Goal: Information Seeking & Learning: Learn about a topic

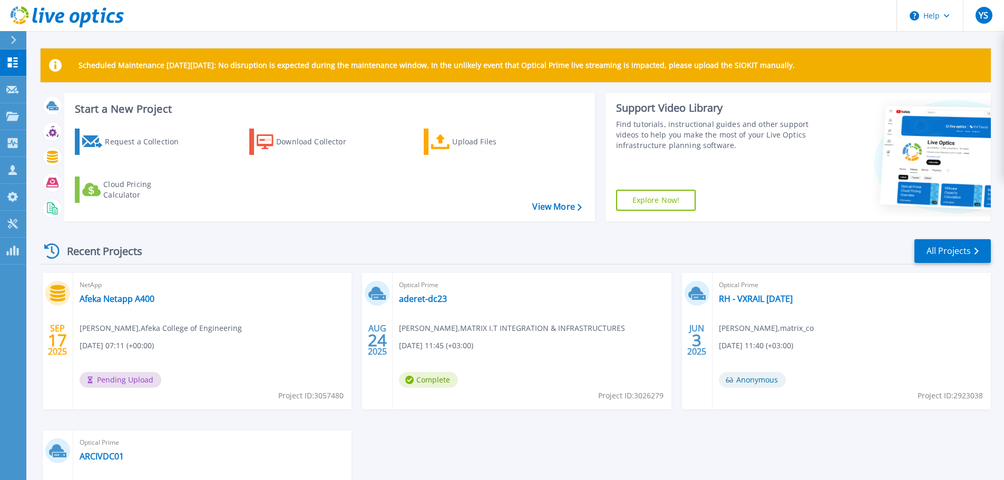
click at [432, 258] on div "Recent Projects All Projects" at bounding box center [516, 251] width 951 height 26
click at [136, 299] on link "Afeka Netapp A400" at bounding box center [117, 299] width 75 height 11
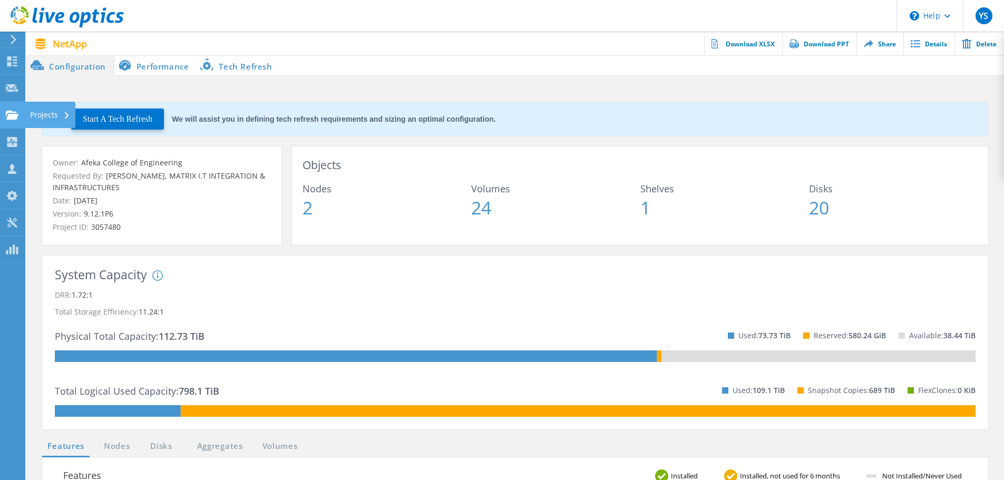
click at [11, 115] on use at bounding box center [12, 114] width 13 height 9
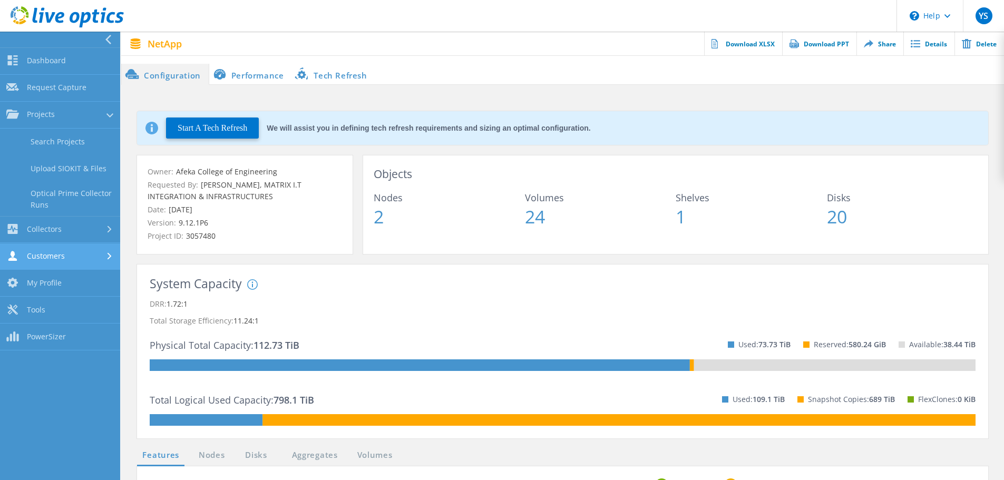
click at [69, 255] on link "Customers" at bounding box center [60, 257] width 120 height 27
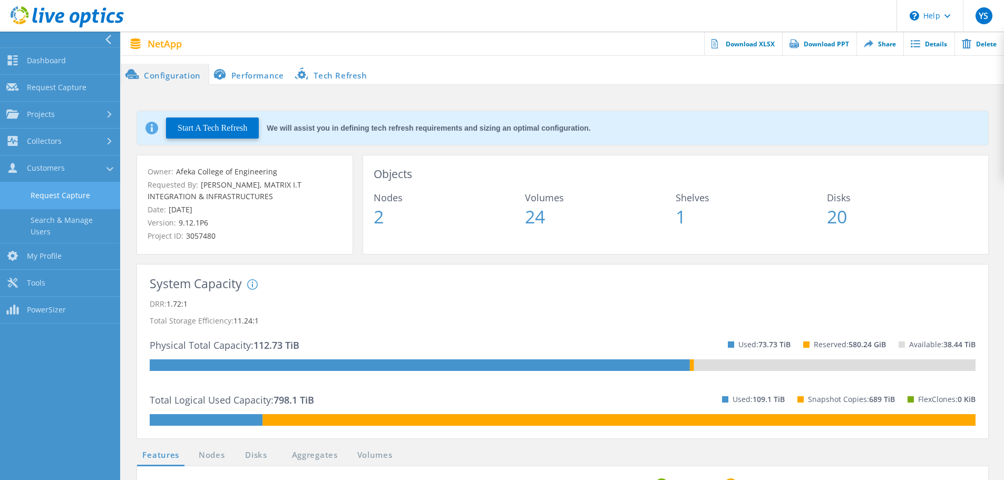
click at [55, 194] on link "Request Capture" at bounding box center [60, 195] width 120 height 27
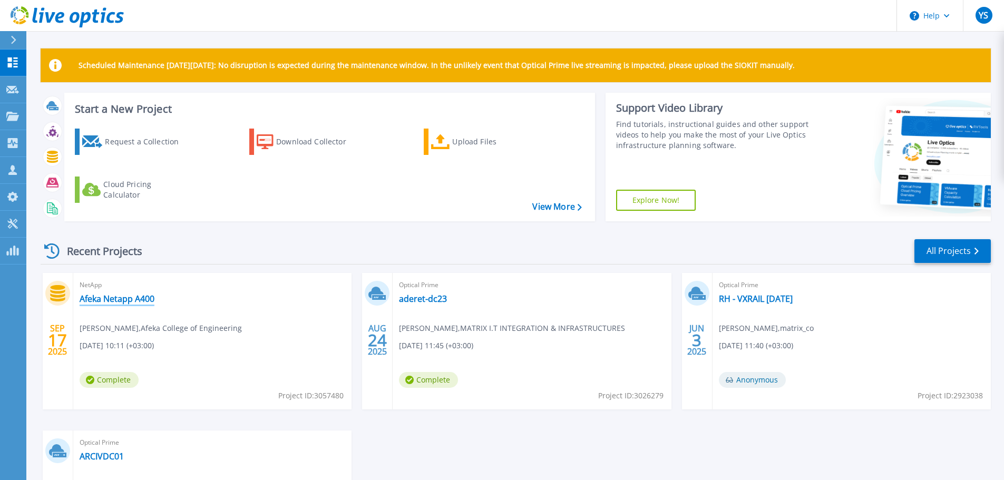
click at [135, 302] on link "Afeka Netapp A400" at bounding box center [117, 299] width 75 height 11
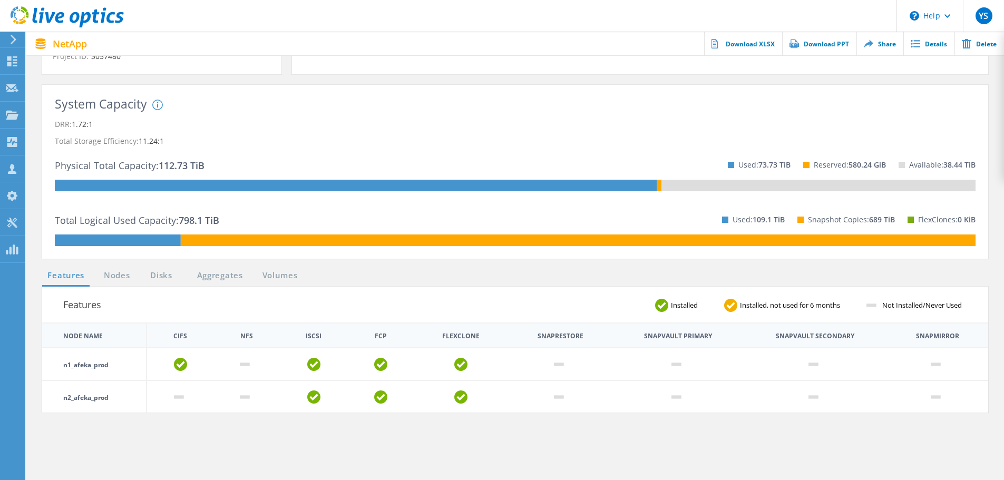
scroll to position [211, 0]
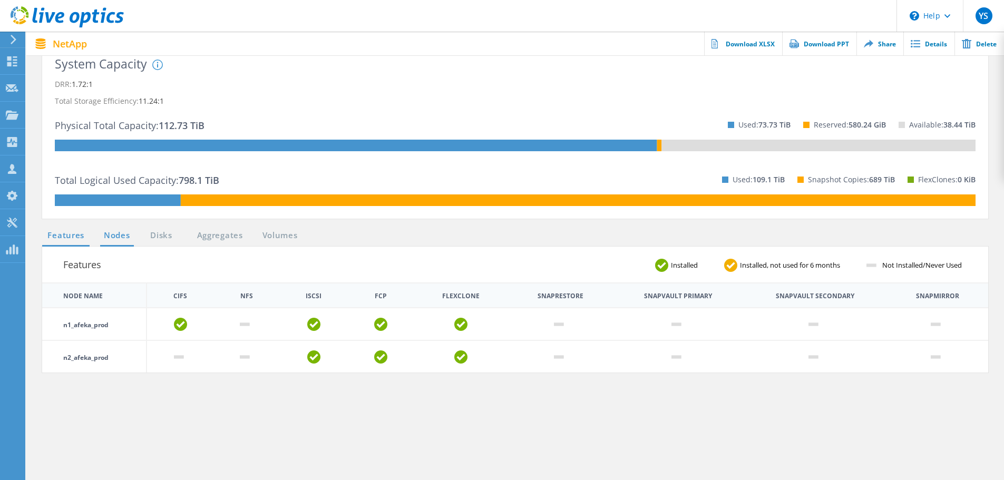
click at [107, 232] on link "Nodes" at bounding box center [117, 235] width 34 height 13
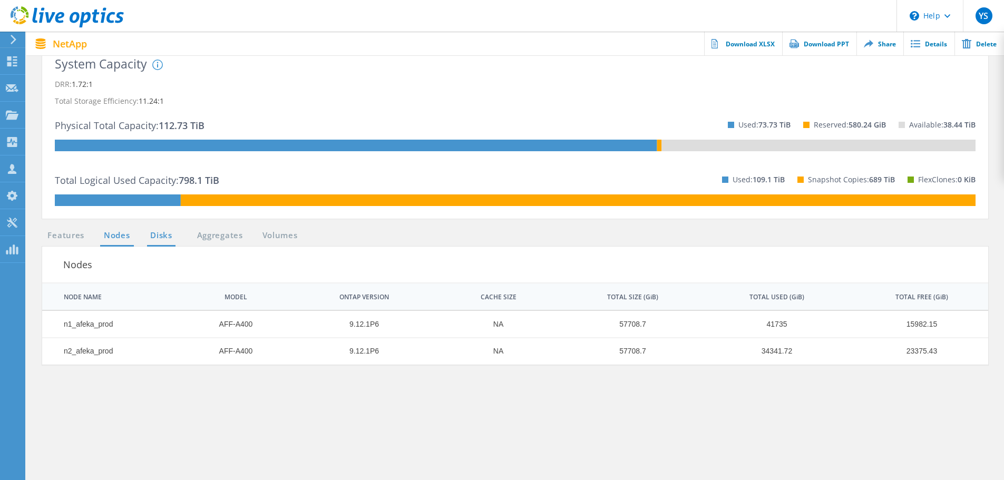
click at [158, 234] on link "Disks" at bounding box center [161, 235] width 28 height 13
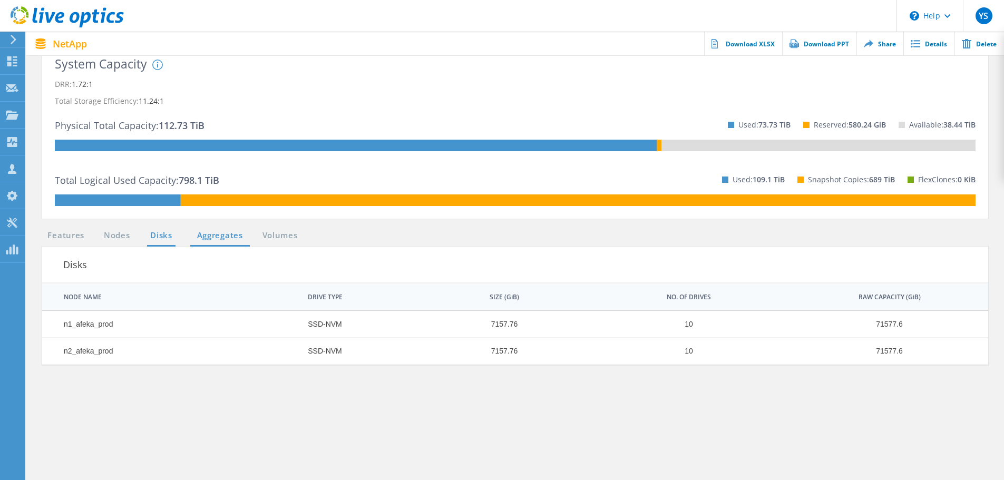
click at [223, 237] on link "Aggregates" at bounding box center [220, 235] width 60 height 13
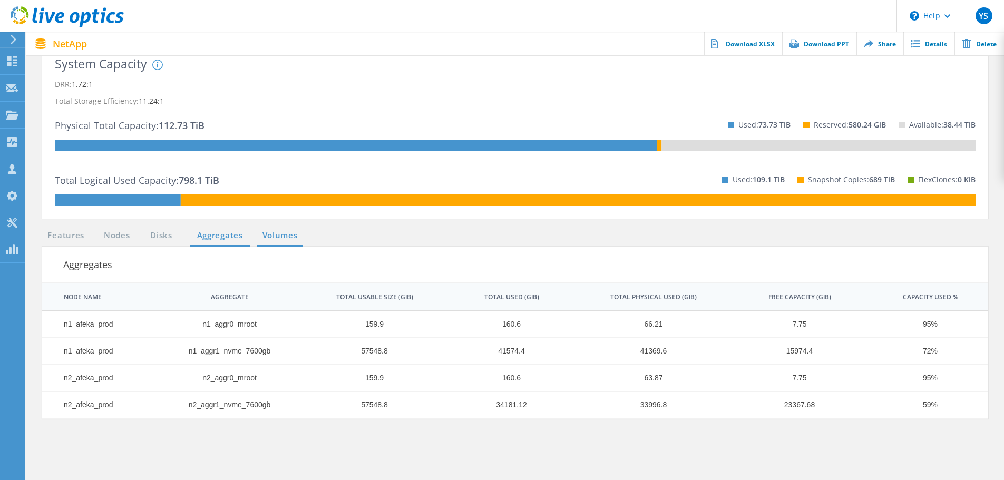
click at [276, 237] on link "Volumes" at bounding box center [280, 235] width 46 height 13
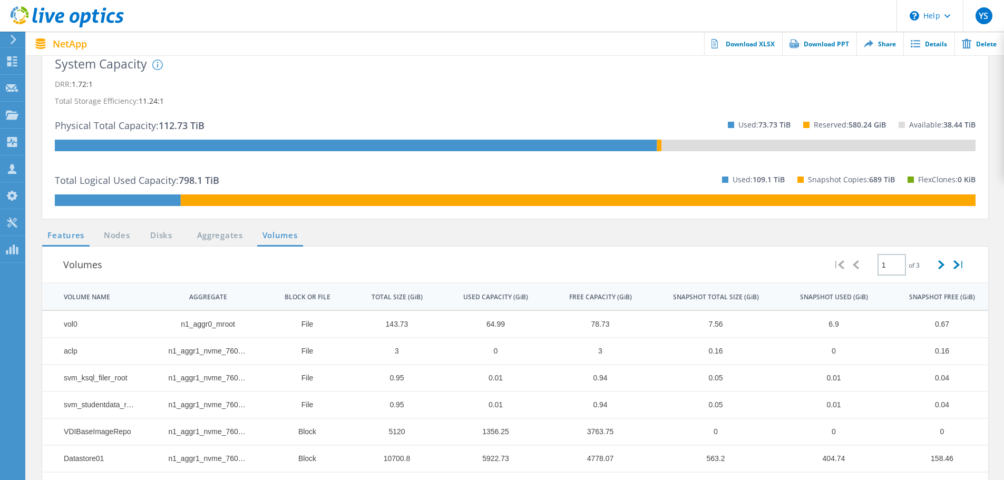
click at [80, 240] on link "Features" at bounding box center [65, 235] width 47 height 13
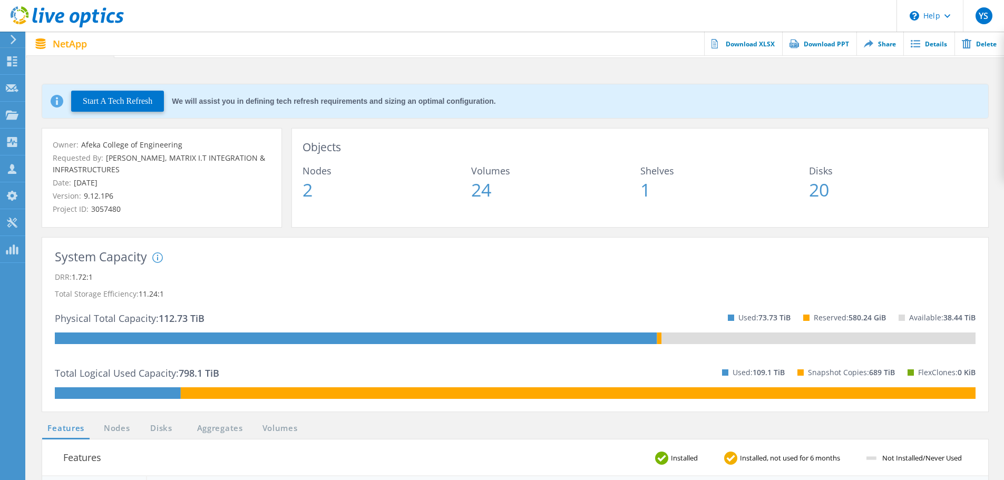
scroll to position [0, 0]
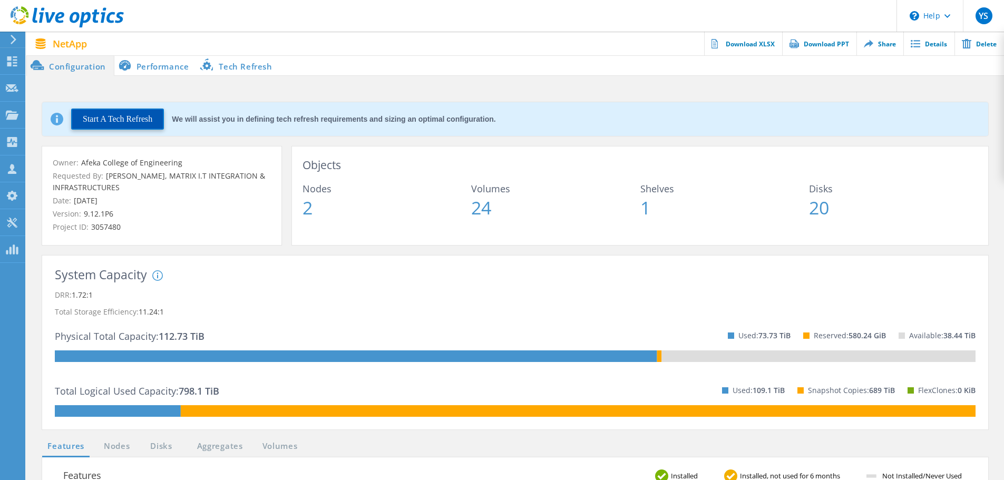
click at [120, 118] on button "Start A Tech Refresh" at bounding box center [117, 119] width 93 height 21
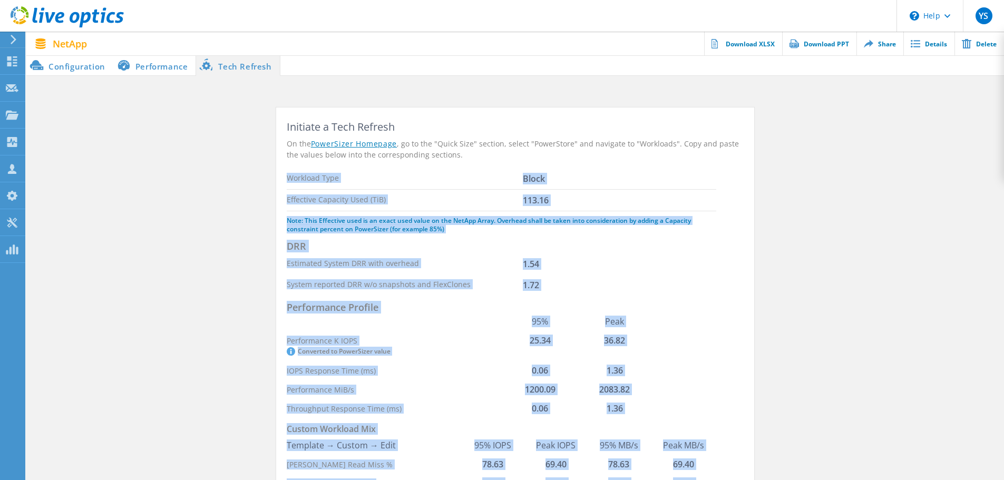
drag, startPoint x: 703, startPoint y: 414, endPoint x: 288, endPoint y: 171, distance: 481.4
click at [288, 171] on div "Initiate a Tech Refresh On the PowerSizer Homepage , go to the "Quick Size" sec…" at bounding box center [516, 324] width 458 height 413
copy div "Workload Type Block Effective Capacity Used (TiB) 113.16 Note: This Effective u…"
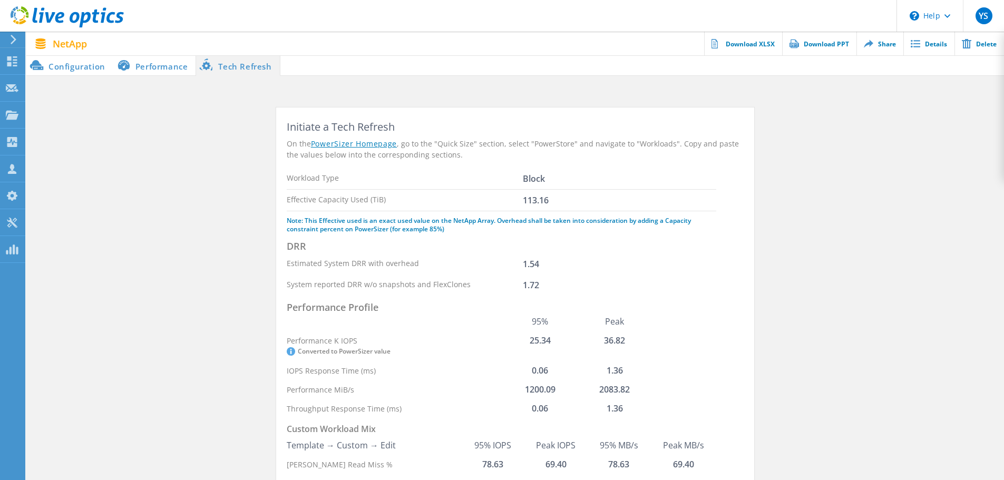
click at [166, 62] on li "Performance" at bounding box center [154, 65] width 83 height 21
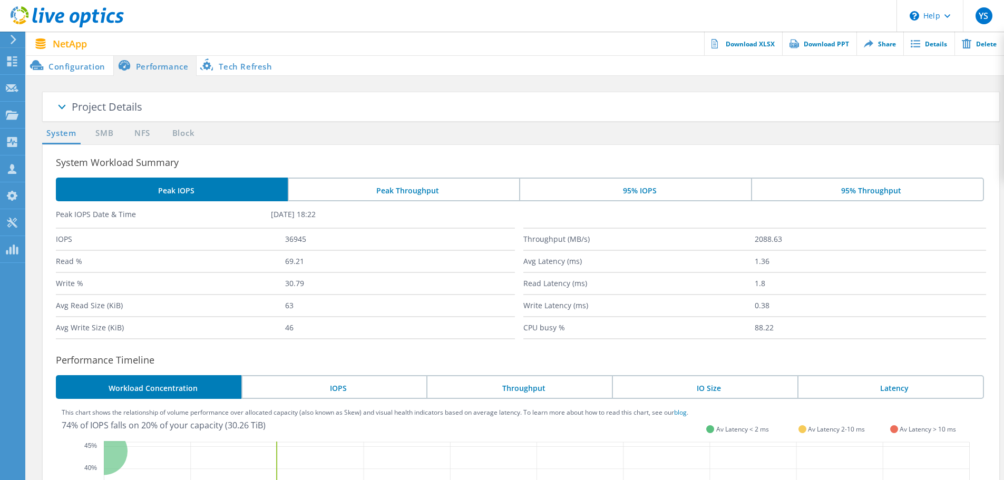
click at [78, 68] on li "Configuration" at bounding box center [69, 65] width 87 height 21
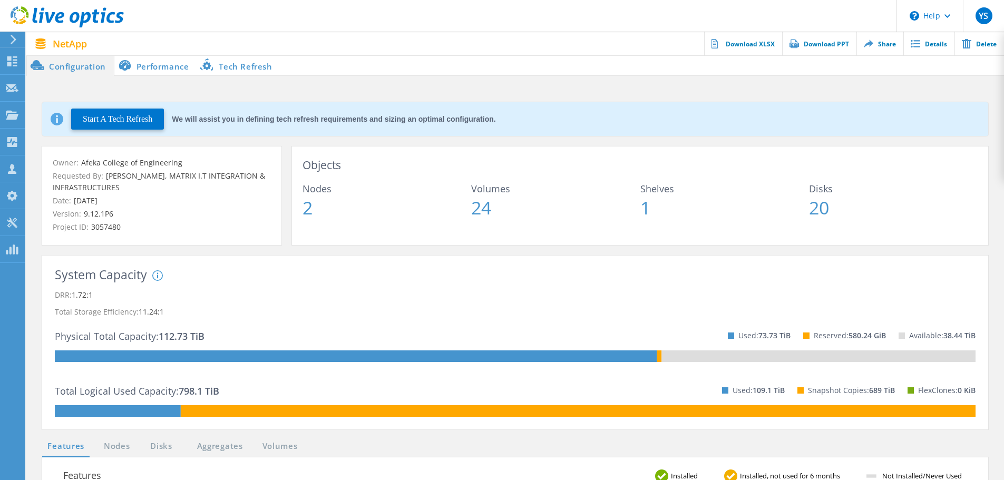
click at [152, 65] on li "Performance" at bounding box center [155, 65] width 83 height 21
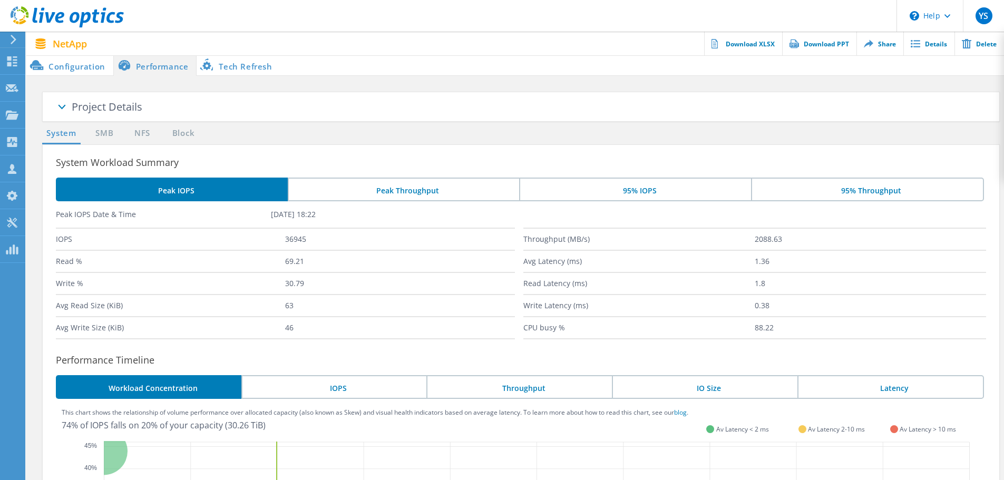
click at [66, 67] on li "Configuration" at bounding box center [69, 65] width 87 height 21
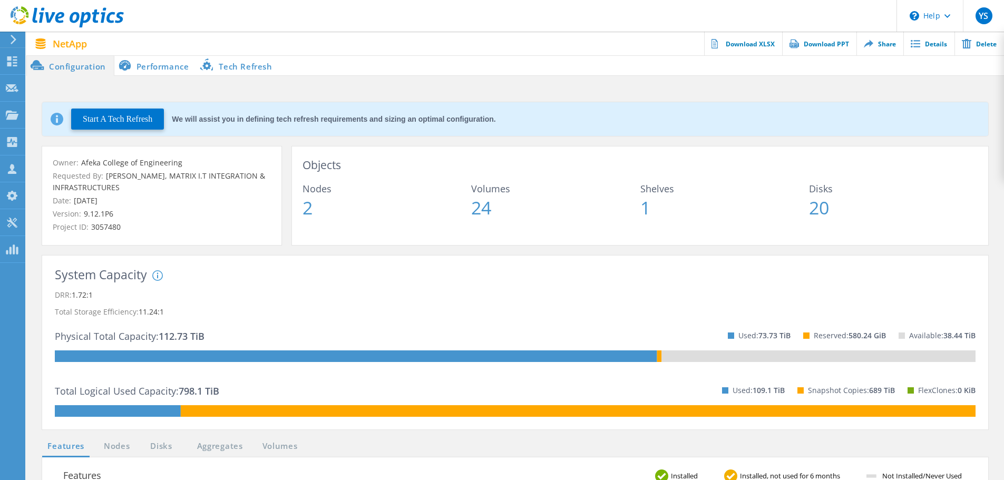
scroll to position [53, 0]
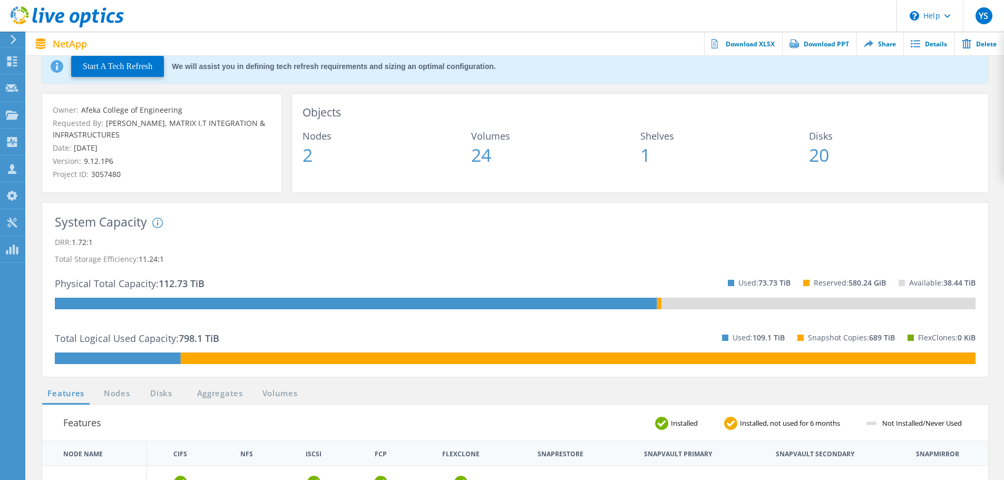
click at [158, 223] on icon at bounding box center [157, 223] width 11 height 11
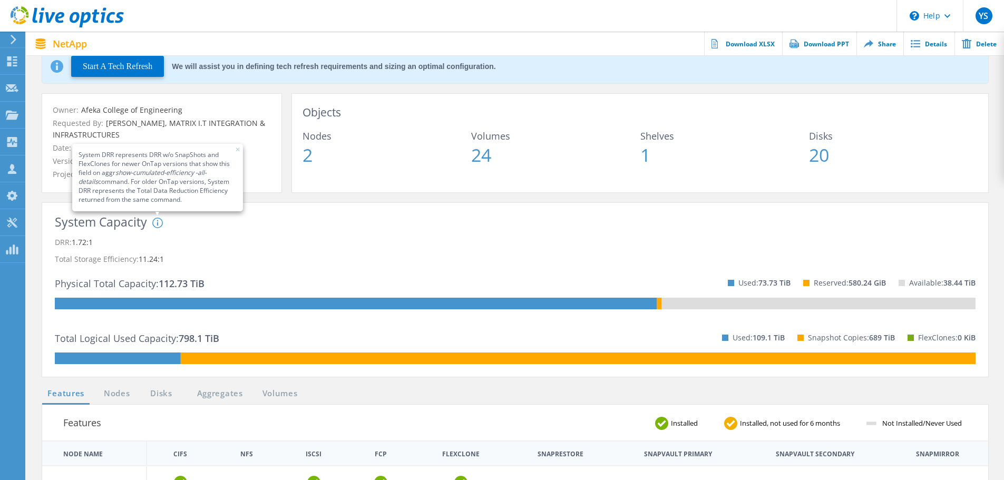
click at [198, 227] on div "System DRR represents DRR w/o SnapShots and FlexClones for newer OnTap versions…" at bounding box center [237, 257] width 171 height 78
click at [160, 224] on icon at bounding box center [157, 223] width 11 height 11
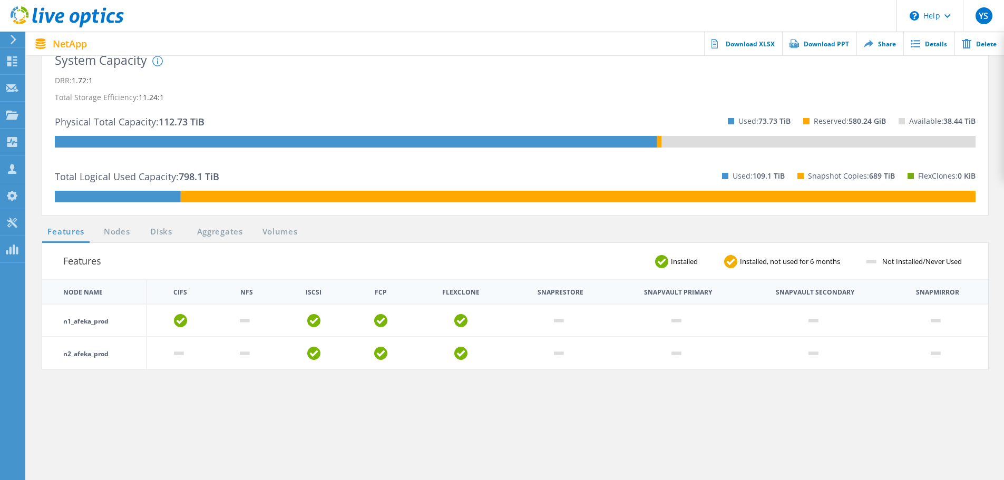
scroll to position [211, 0]
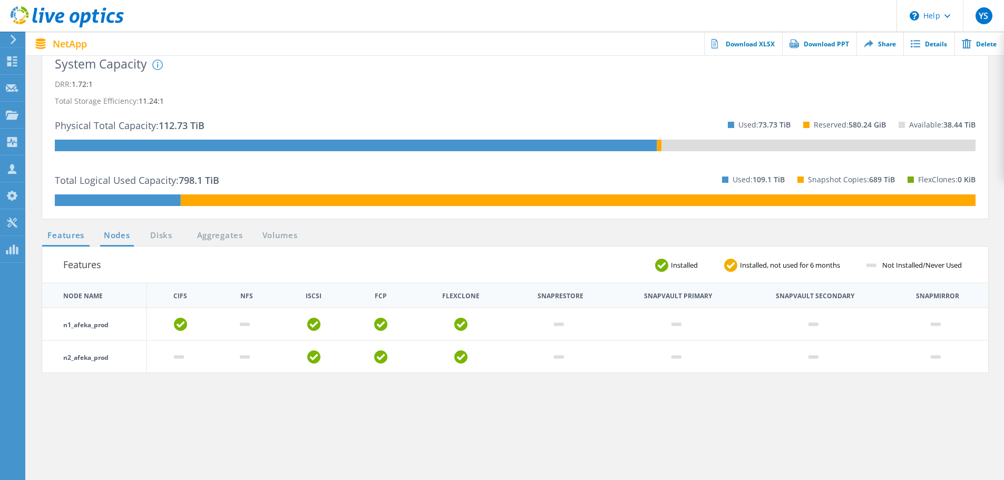
click at [121, 234] on link "Nodes" at bounding box center [117, 235] width 34 height 13
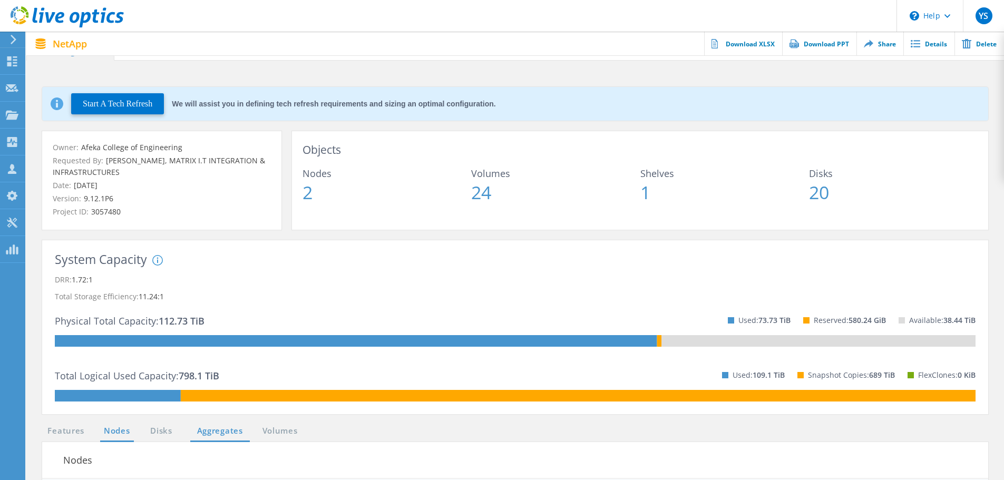
scroll to position [0, 0]
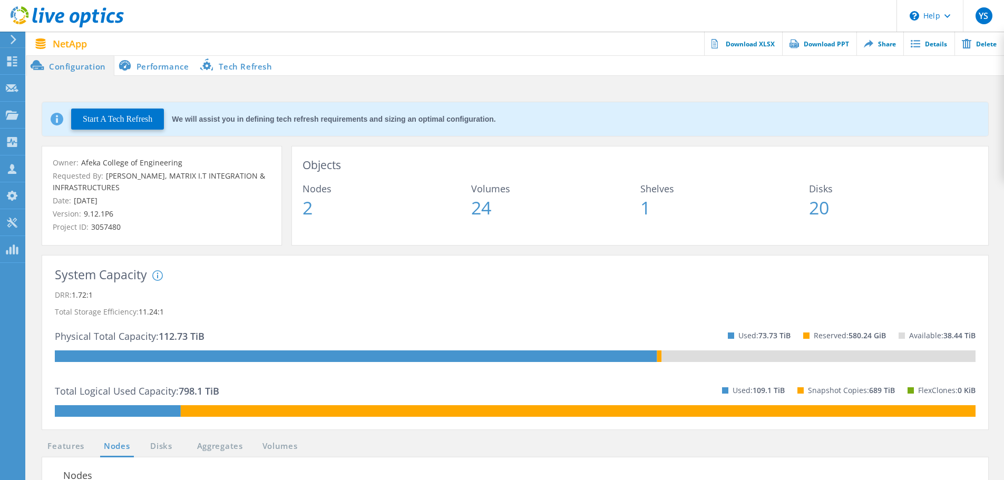
click at [158, 66] on li "Performance" at bounding box center [155, 65] width 83 height 21
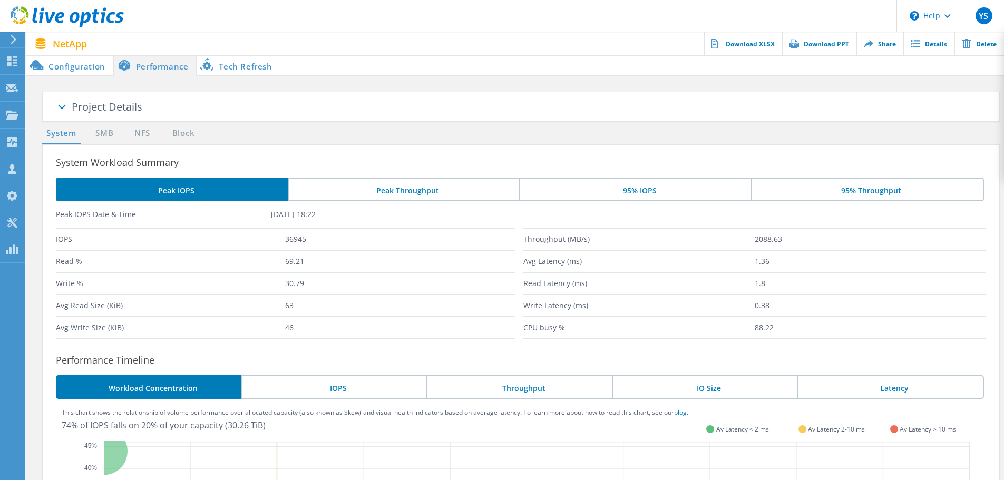
click at [64, 108] on span at bounding box center [61, 108] width 53 height 53
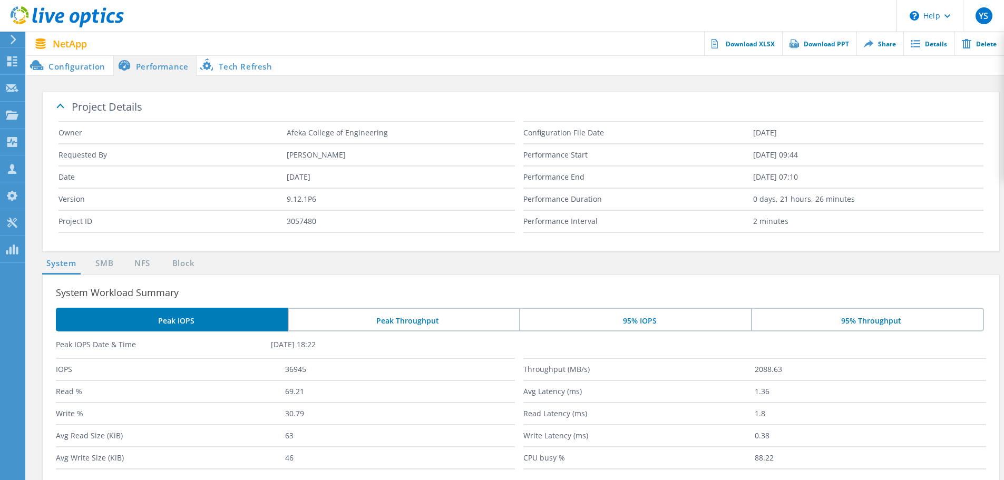
click at [61, 105] on span at bounding box center [61, 104] width 53 height 53
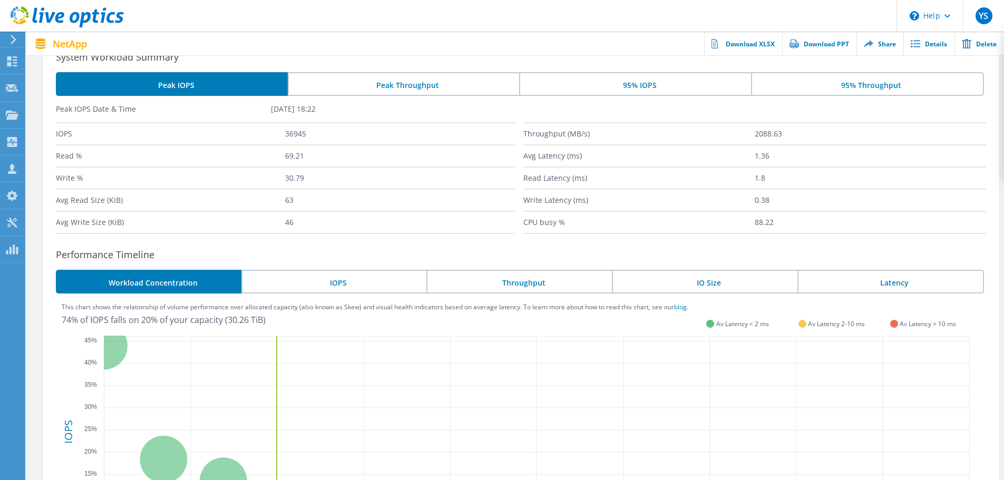
scroll to position [158, 0]
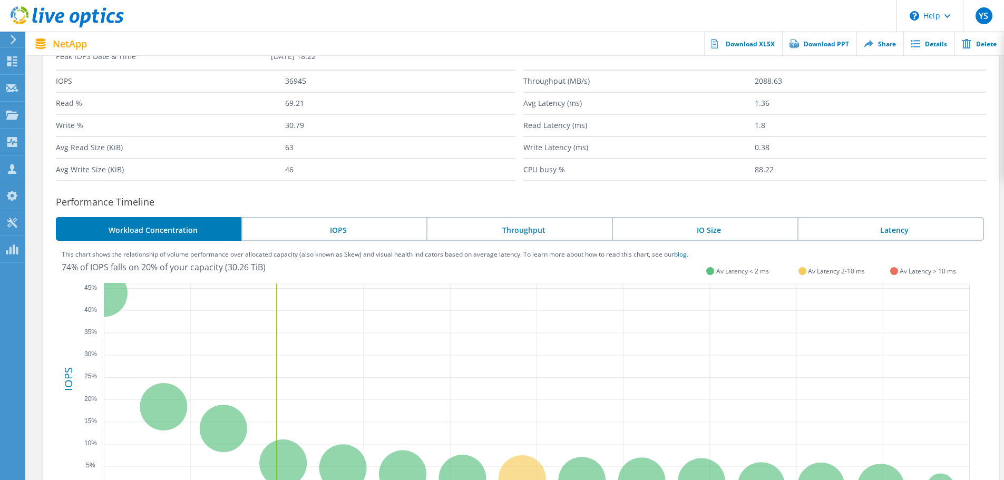
click at [347, 225] on li "IOPS" at bounding box center [334, 229] width 186 height 24
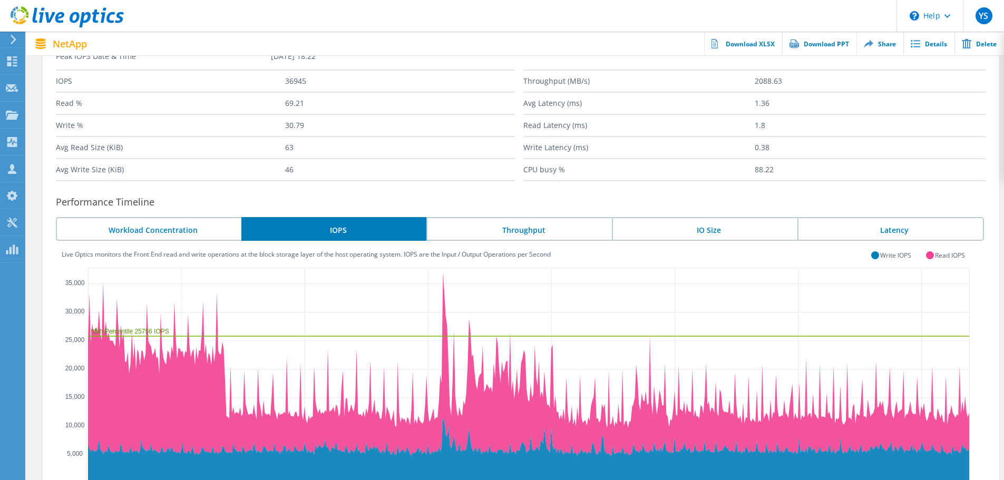
click at [520, 223] on li "Throughput" at bounding box center [520, 229] width 186 height 24
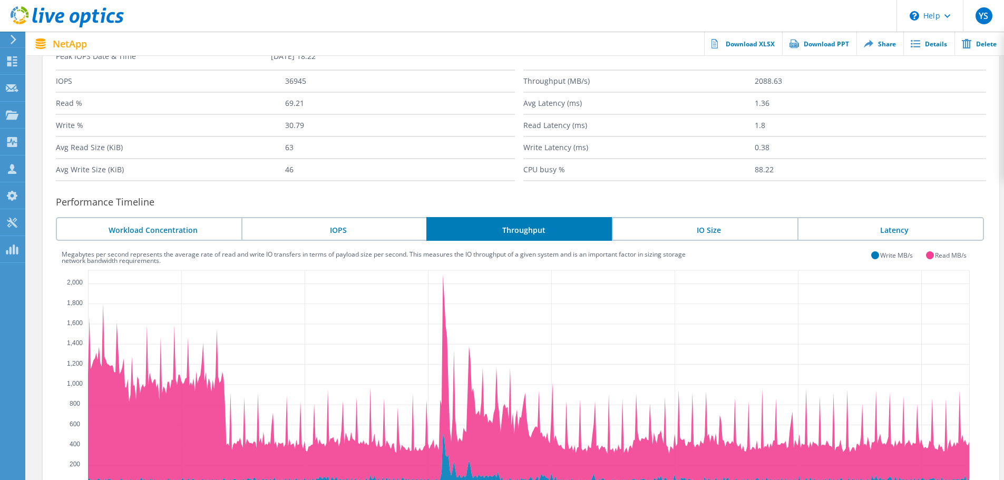
click at [693, 233] on li "IO Size" at bounding box center [705, 229] width 186 height 24
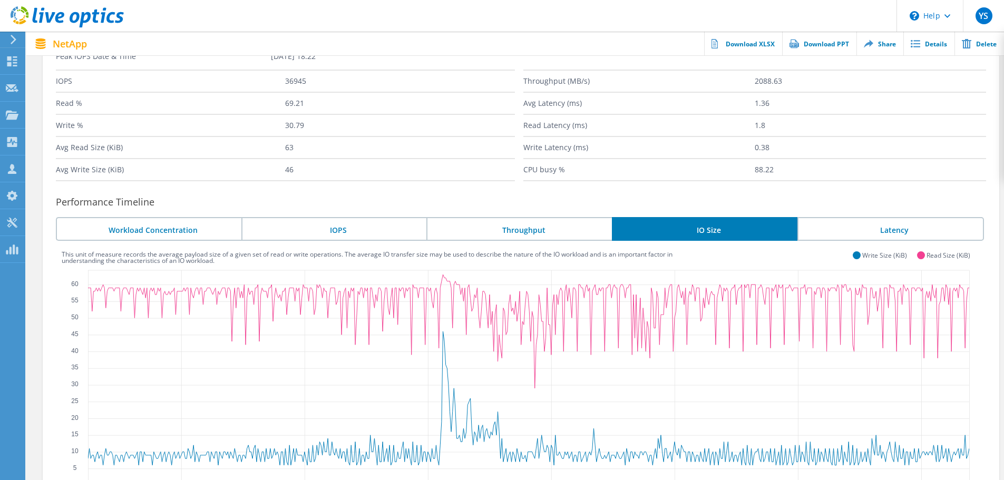
click at [853, 225] on li "Latency" at bounding box center [891, 229] width 187 height 24
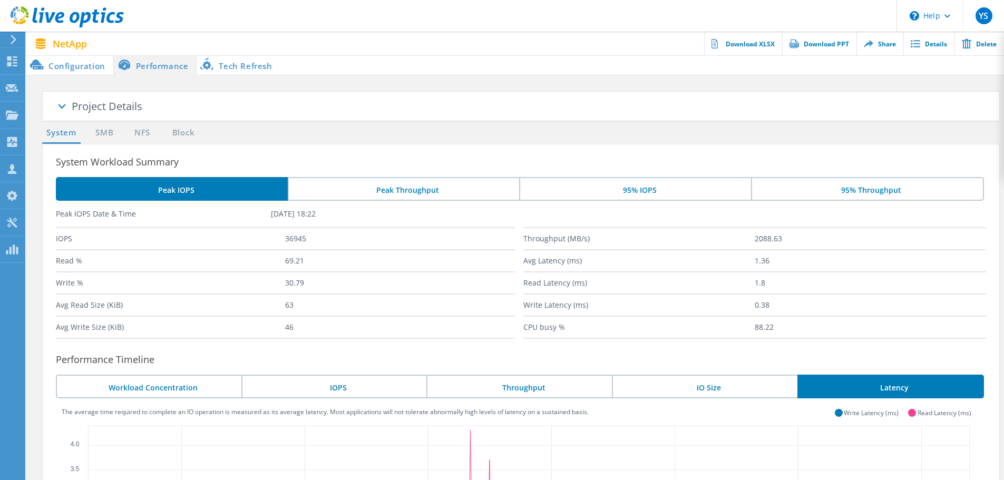
scroll to position [0, 0]
click at [405, 188] on li "Peak Throughput" at bounding box center [404, 190] width 232 height 24
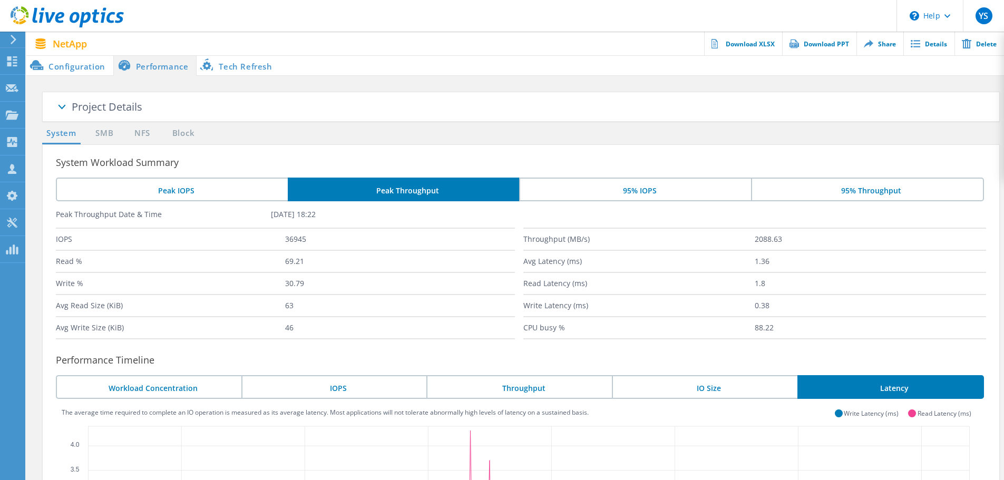
click at [628, 191] on li "95% IOPS" at bounding box center [635, 190] width 232 height 24
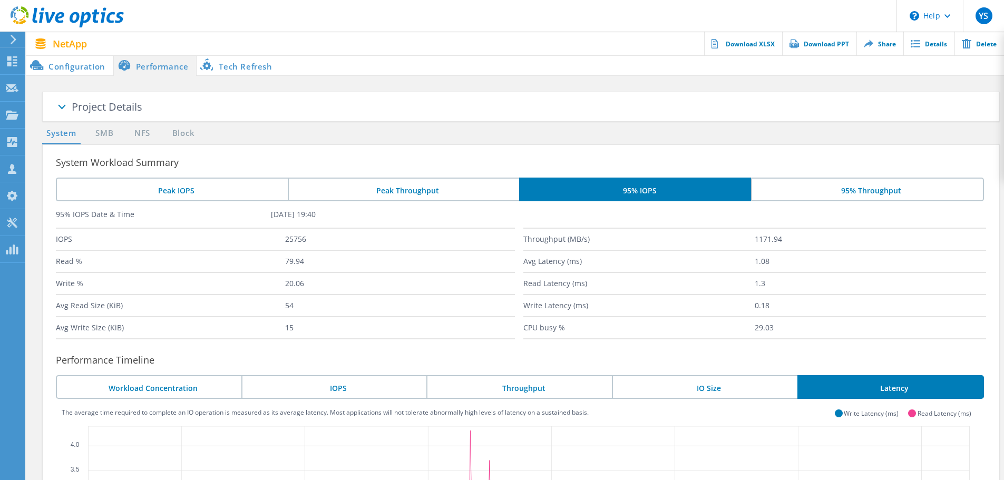
click at [865, 190] on li "95% Throughput" at bounding box center [867, 190] width 233 height 24
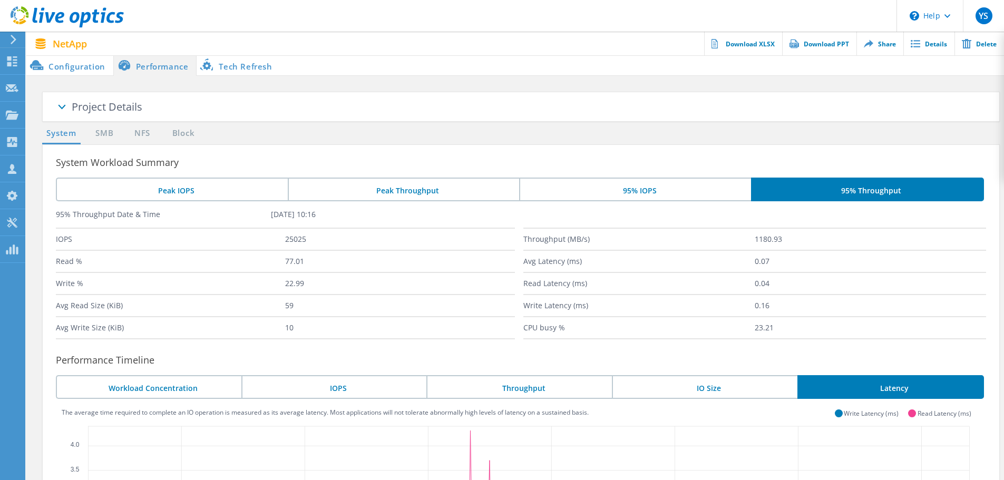
click at [717, 196] on li "95% IOPS" at bounding box center [635, 190] width 232 height 24
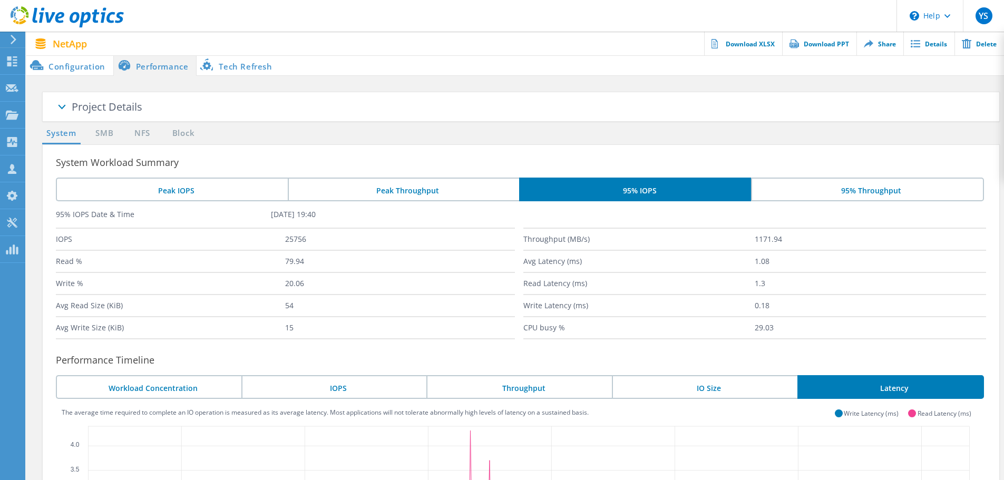
click at [442, 185] on li "Peak Throughput" at bounding box center [404, 190] width 232 height 24
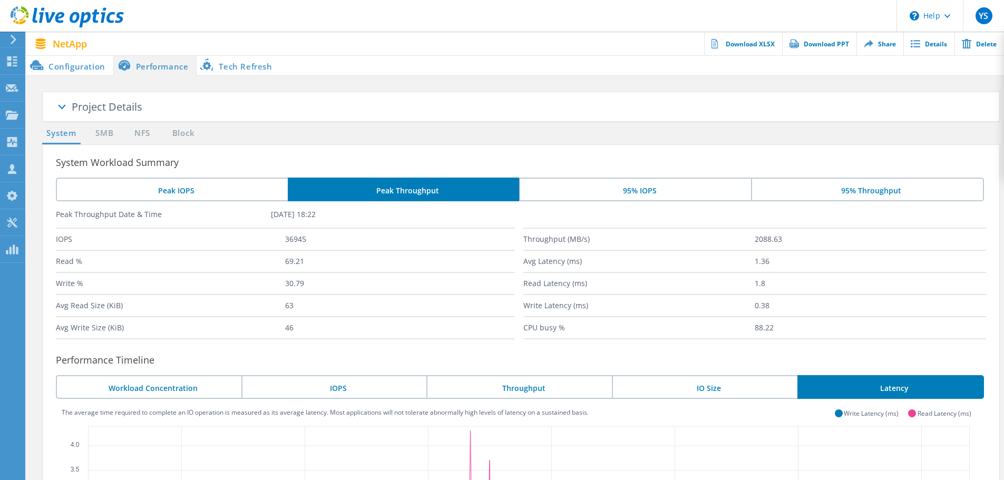
click at [215, 187] on li "Peak IOPS" at bounding box center [172, 190] width 232 height 24
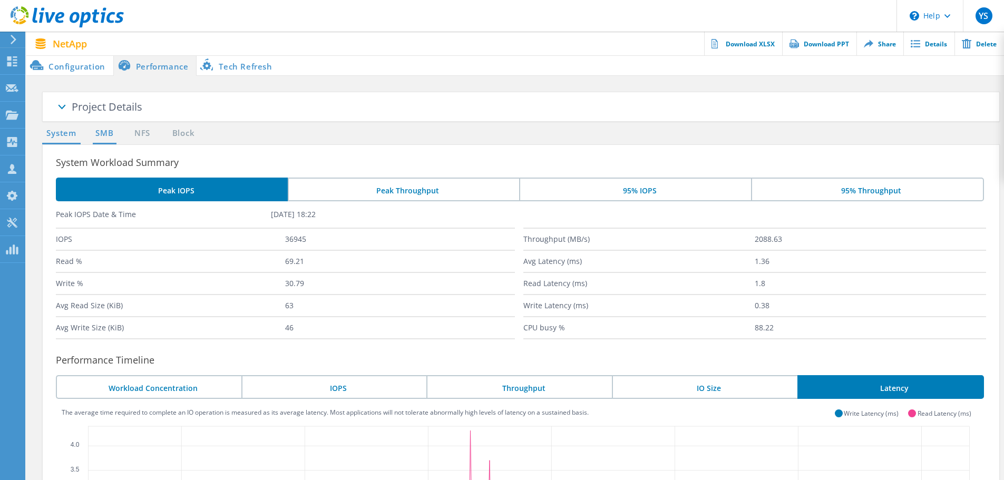
click at [103, 134] on link "SMB" at bounding box center [104, 133] width 23 height 13
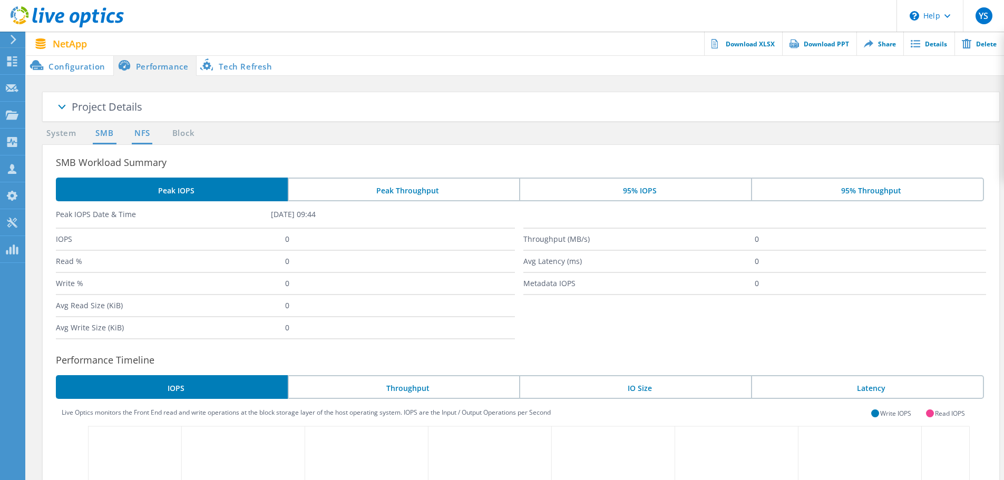
click at [136, 135] on link "NFS" at bounding box center [142, 133] width 21 height 13
click at [187, 133] on link "Block" at bounding box center [183, 133] width 29 height 13
click at [255, 69] on li "Tech Refresh" at bounding box center [238, 65] width 83 height 21
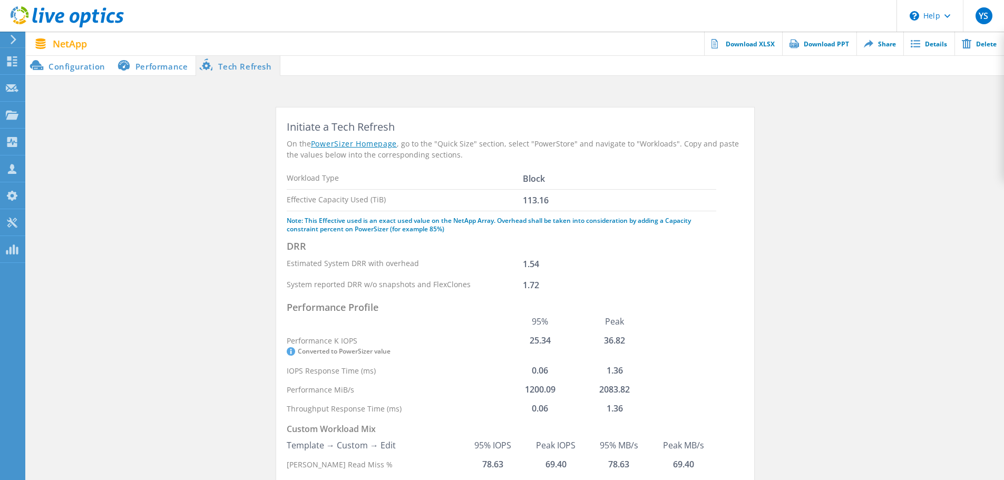
click at [357, 144] on link "PowerSizer Homepage" at bounding box center [354, 143] width 86 height 11
click at [394, 285] on label "System reported DRR w/o snapshots and FlexClones" at bounding box center [379, 284] width 184 height 10
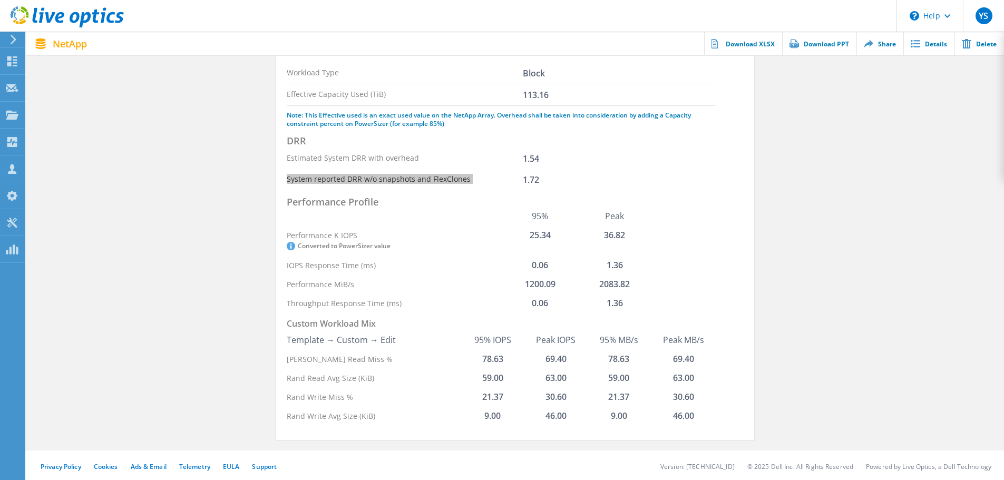
scroll to position [108, 0]
click at [291, 241] on icon at bounding box center [291, 244] width 8 height 8
click at [289, 245] on icon at bounding box center [291, 244] width 8 height 8
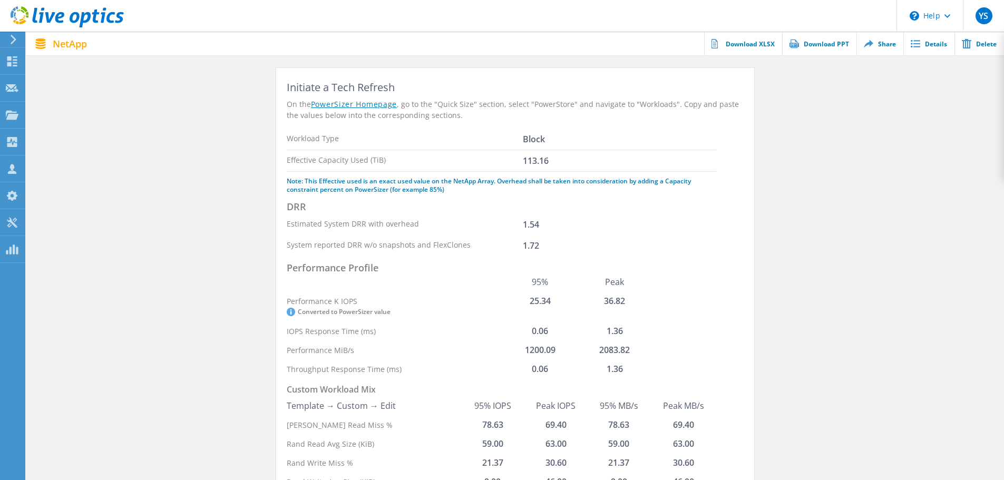
scroll to position [0, 0]
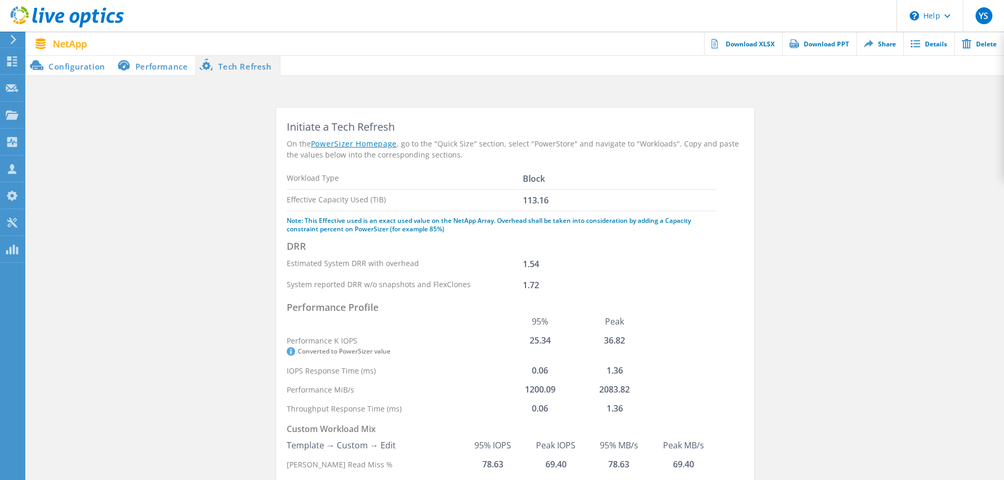
click at [67, 67] on li "Configuration" at bounding box center [69, 65] width 87 height 21
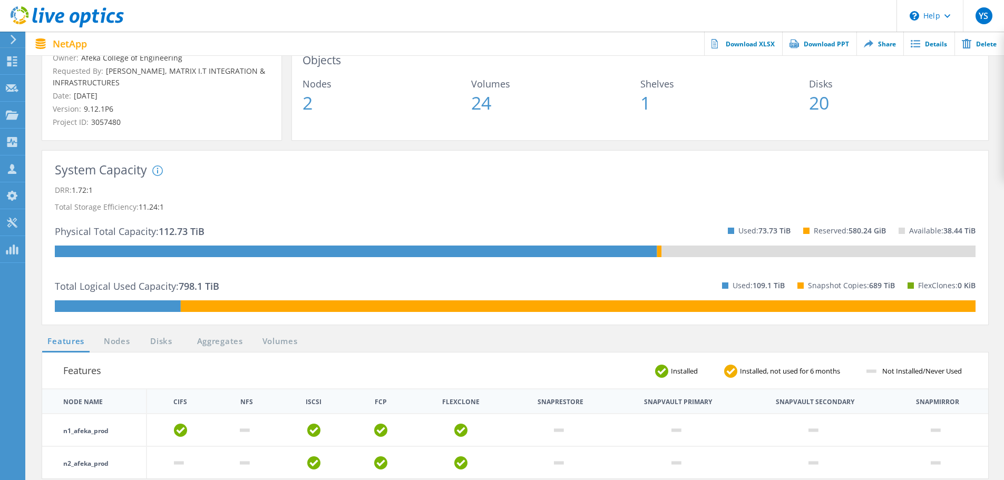
scroll to position [105, 0]
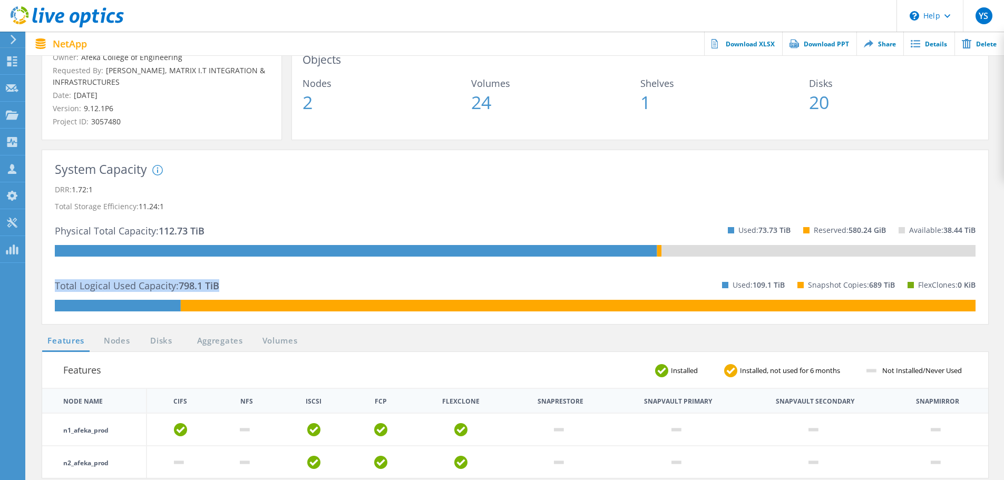
drag, startPoint x: 218, startPoint y: 286, endPoint x: 50, endPoint y: 287, distance: 168.2
click at [50, 287] on div "System Capacity System DRR represents DRR w/o SnapShots and FlexClones for newe…" at bounding box center [515, 237] width 946 height 174
copy p "Total Logical Used Capacity: 798.1 TiB"
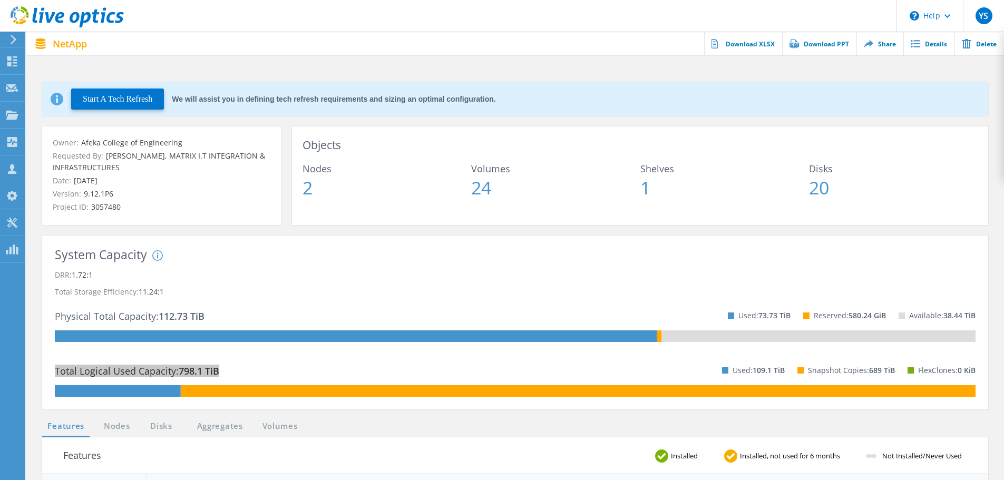
scroll to position [0, 0]
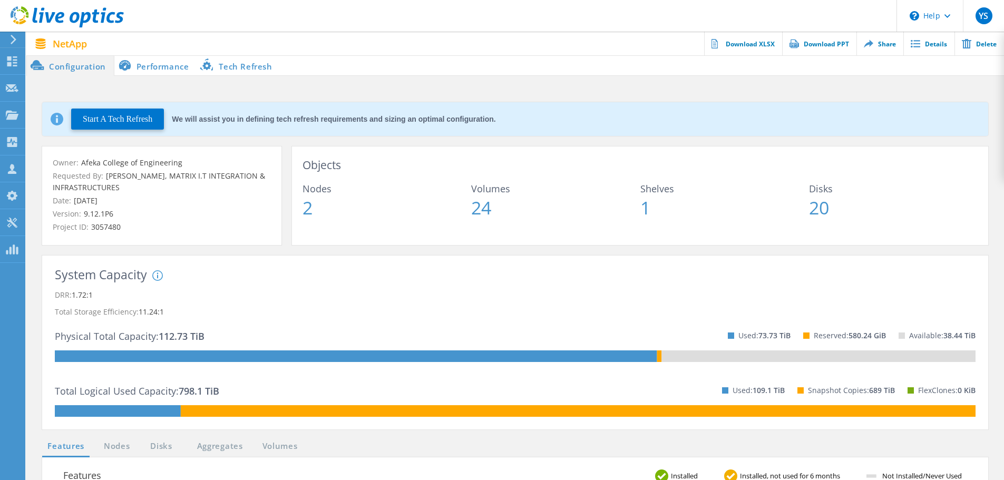
click at [251, 66] on li "Tech Refresh" at bounding box center [238, 65] width 83 height 21
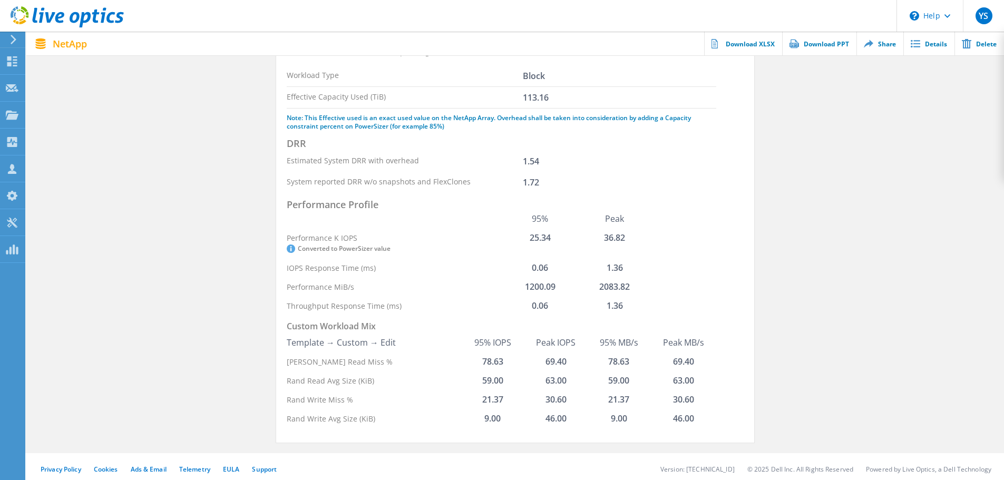
scroll to position [105, 0]
click at [292, 245] on icon at bounding box center [291, 246] width 8 height 8
click at [331, 247] on span "Converted to PowerSizer value" at bounding box center [395, 246] width 217 height 8
click at [230, 238] on section "Initiate a Tech Refresh On the PowerSizer Homepage , go to the "Quick Size" sec…" at bounding box center [515, 226] width 978 height 449
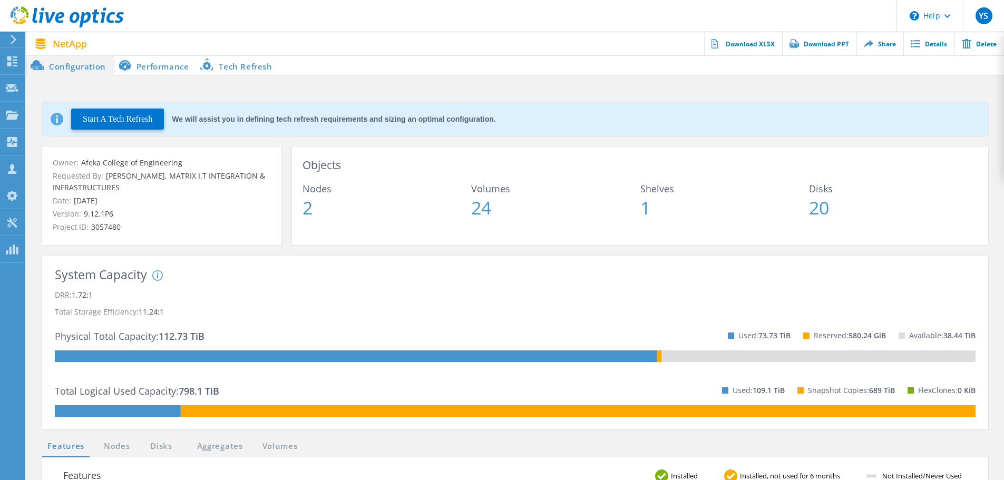
click at [170, 69] on li "Performance" at bounding box center [155, 65] width 83 height 21
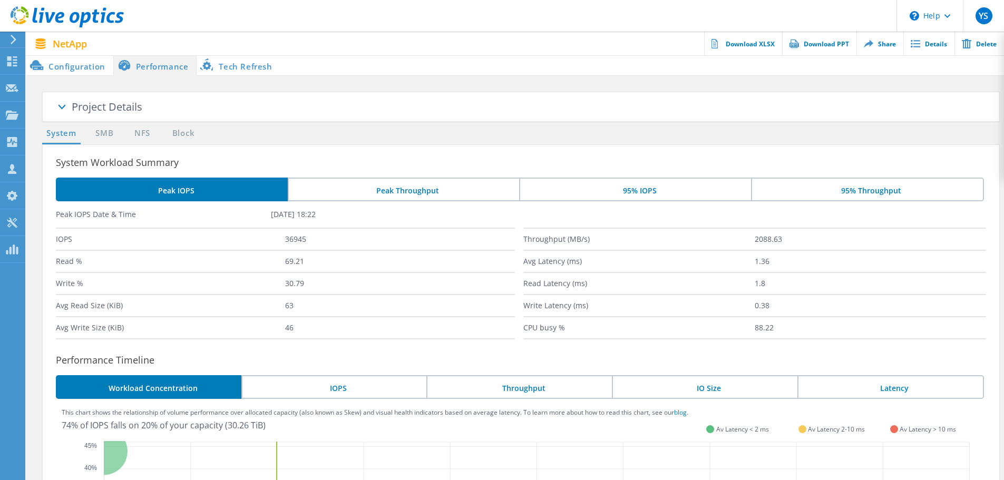
click at [246, 61] on li "Tech Refresh" at bounding box center [238, 65] width 83 height 21
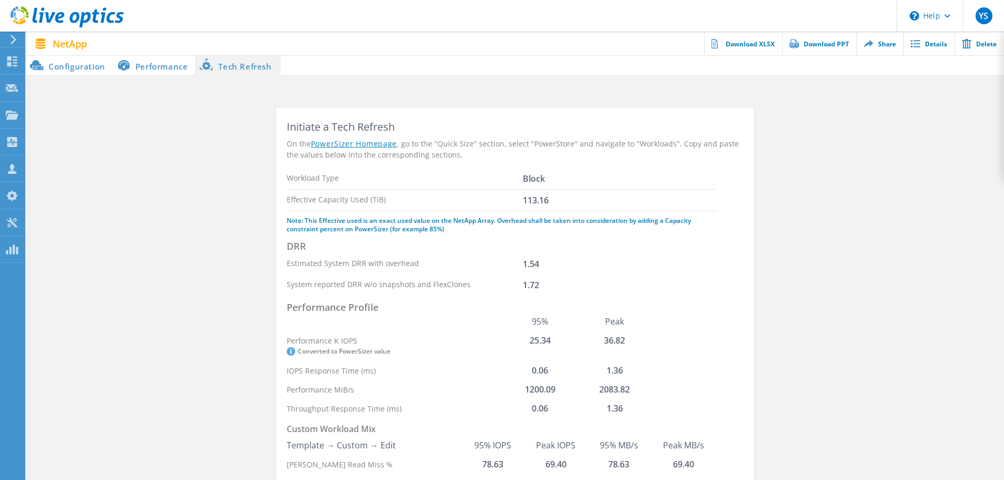
click at [77, 67] on li "Configuration" at bounding box center [69, 65] width 87 height 21
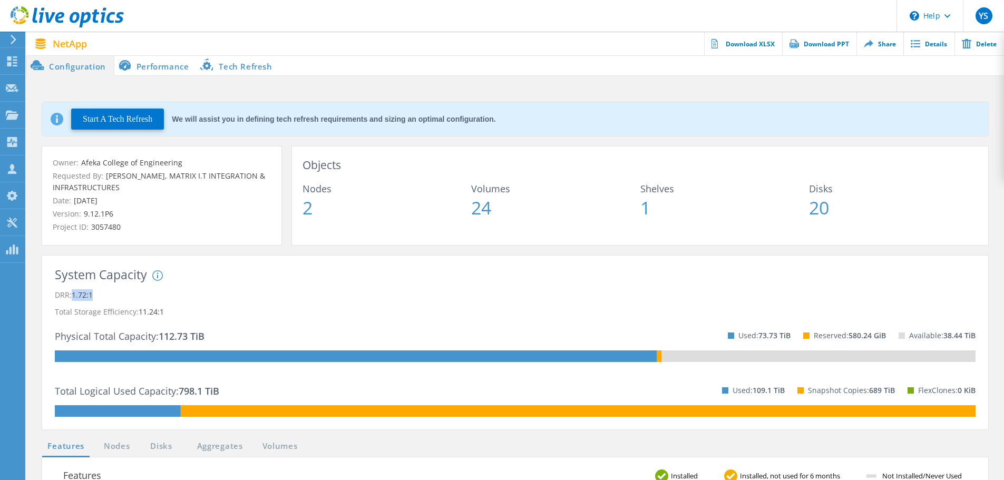
drag, startPoint x: 75, startPoint y: 293, endPoint x: 95, endPoint y: 293, distance: 20.0
click at [95, 293] on p "DRR: 1.72:1" at bounding box center [515, 295] width 921 height 17
click at [240, 66] on li "Tech Refresh" at bounding box center [238, 65] width 83 height 21
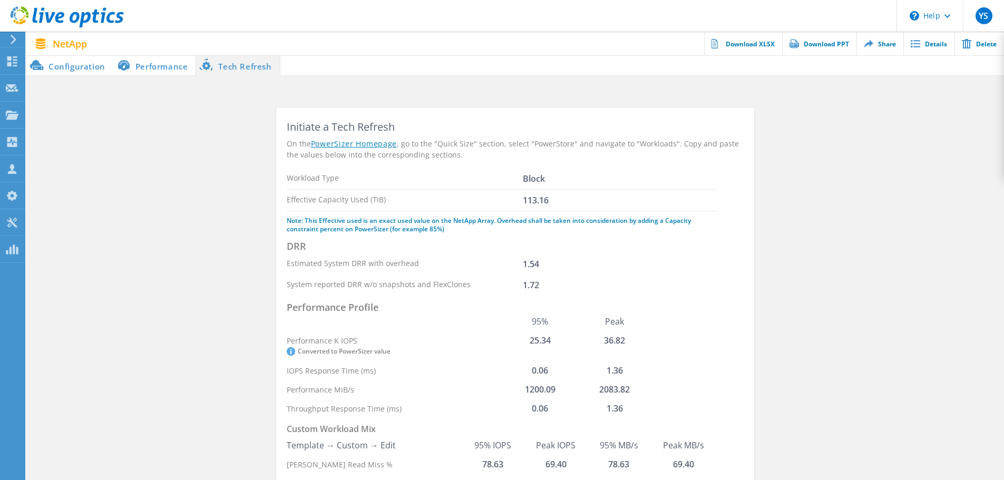
click at [74, 67] on li "Configuration" at bounding box center [69, 65] width 87 height 21
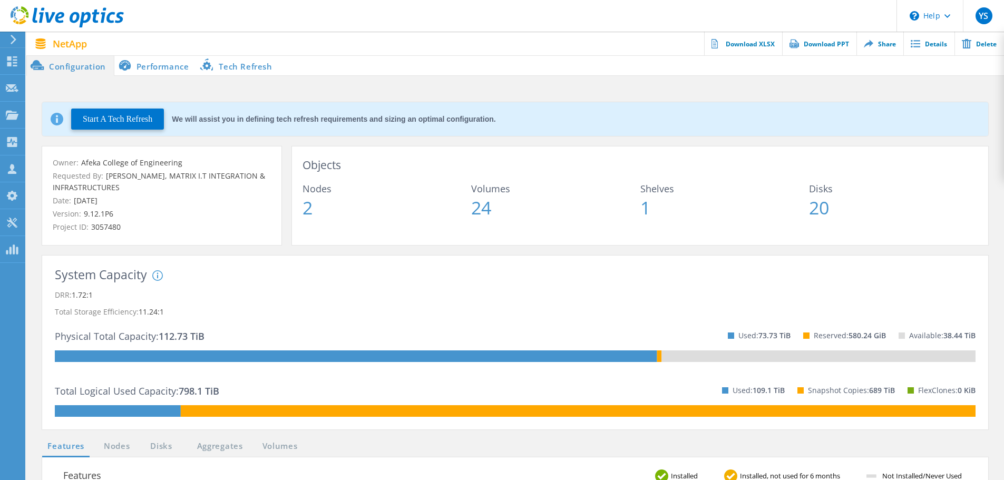
click at [163, 72] on li "Performance" at bounding box center [155, 65] width 83 height 21
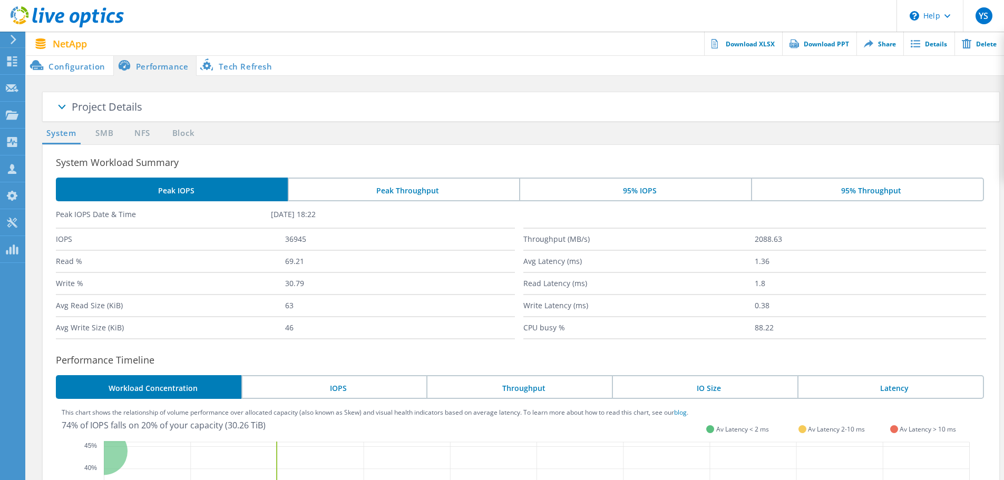
click at [80, 65] on li "Configuration" at bounding box center [69, 65] width 87 height 21
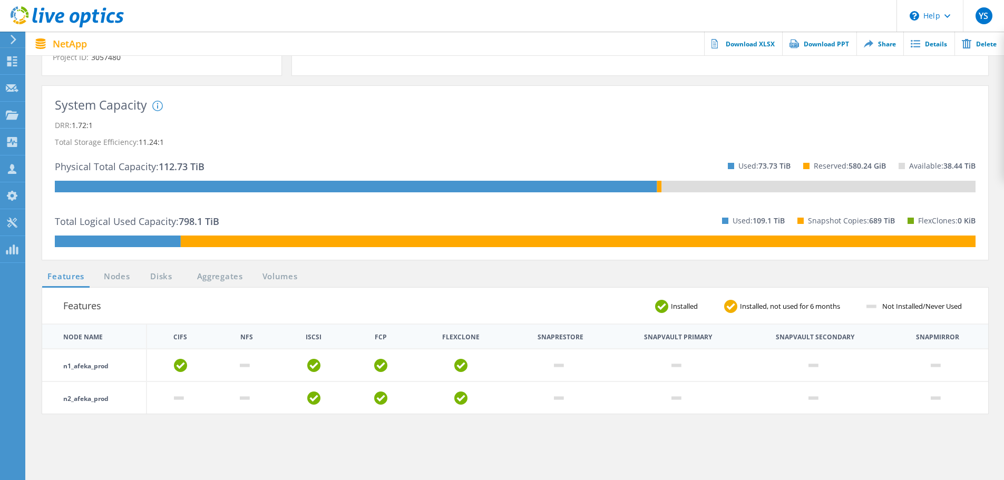
scroll to position [211, 0]
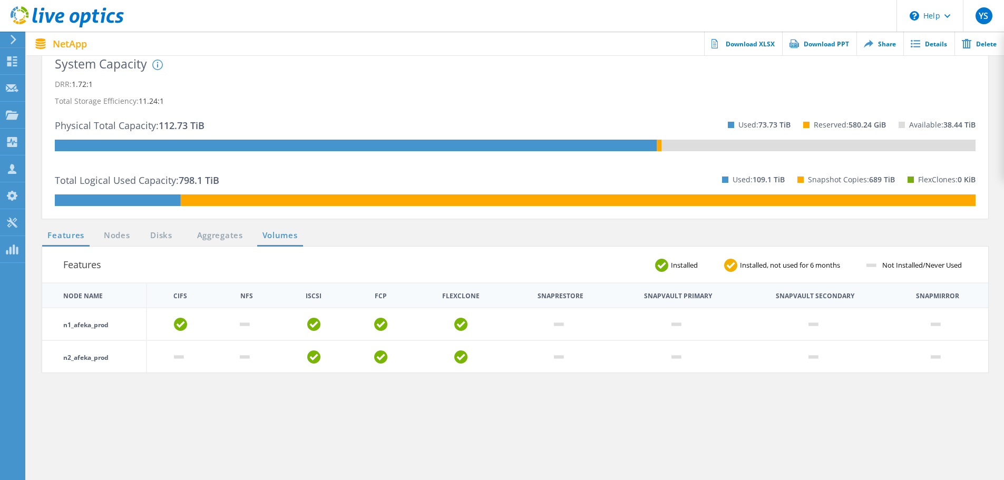
click at [277, 237] on link "Volumes" at bounding box center [280, 235] width 46 height 13
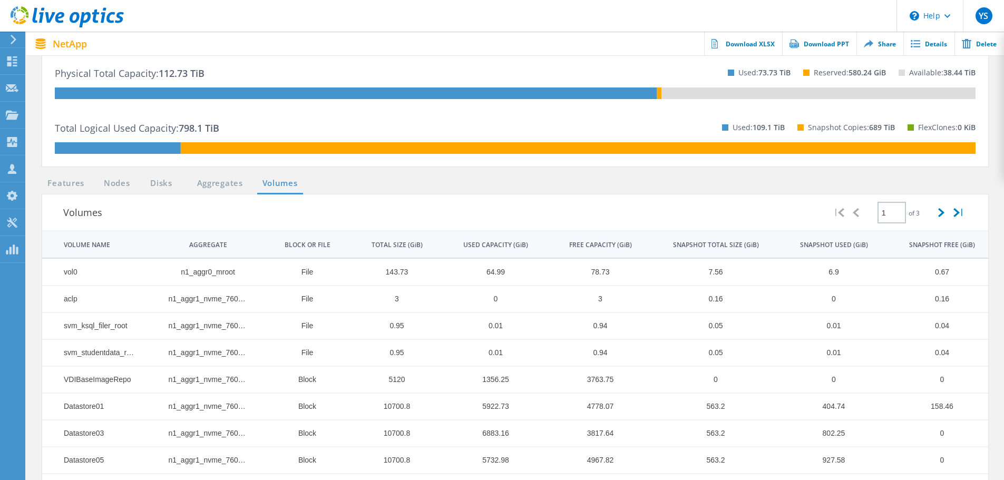
scroll to position [255, 0]
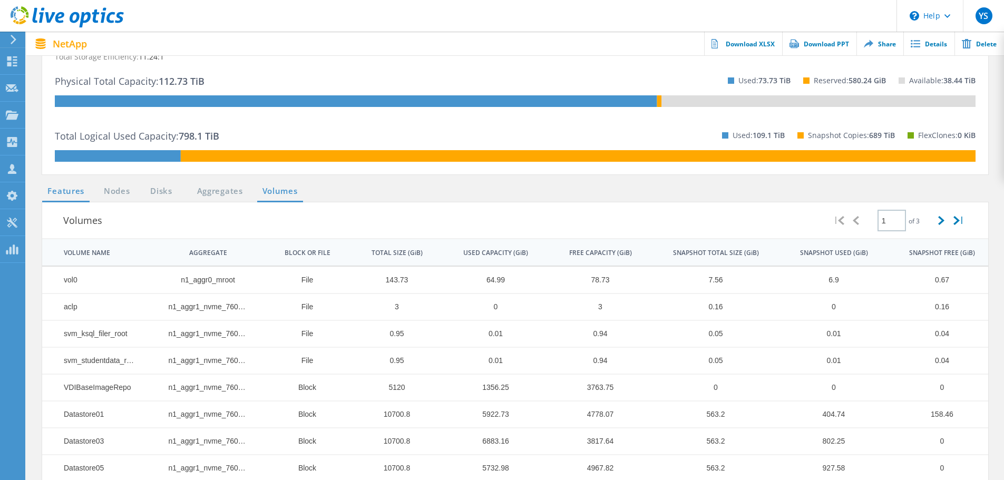
click at [76, 190] on link "Features" at bounding box center [65, 191] width 47 height 13
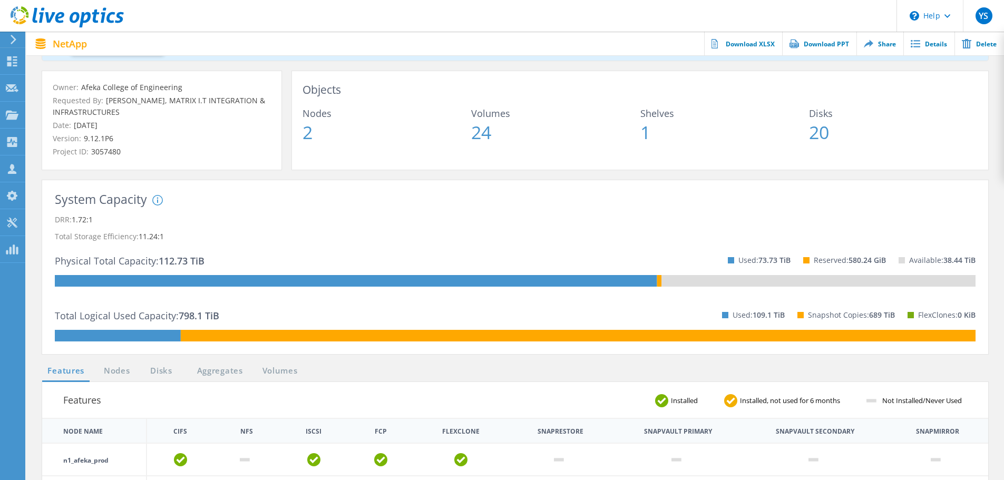
scroll to position [0, 0]
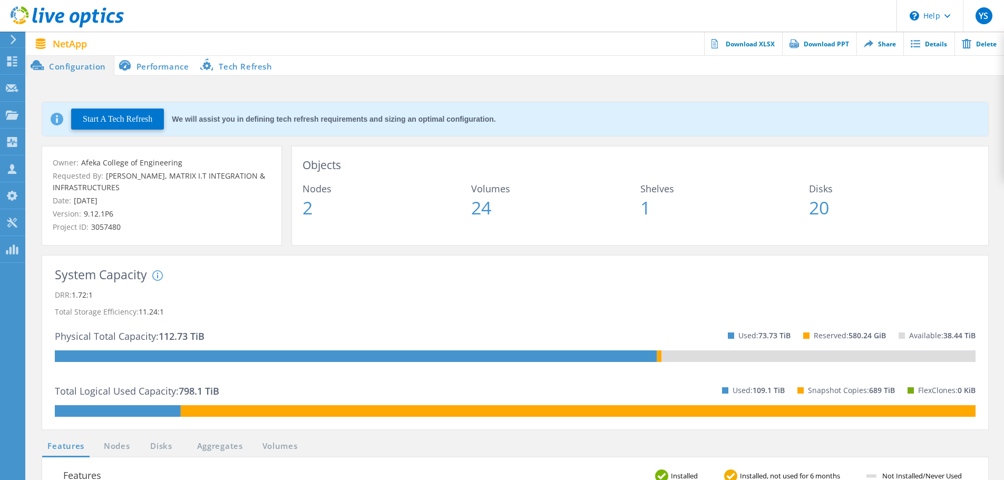
click at [180, 70] on li "Performance" at bounding box center [155, 65] width 83 height 21
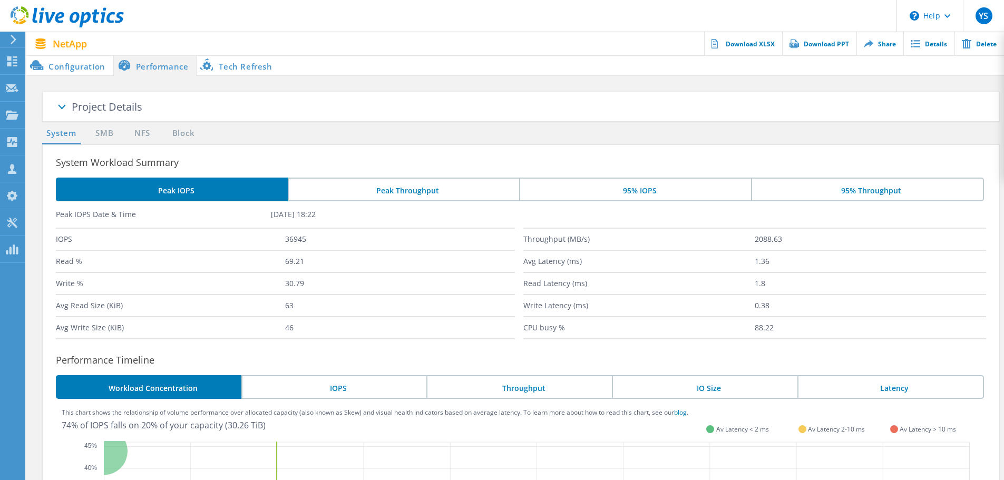
click at [248, 73] on li "Tech Refresh" at bounding box center [238, 65] width 83 height 21
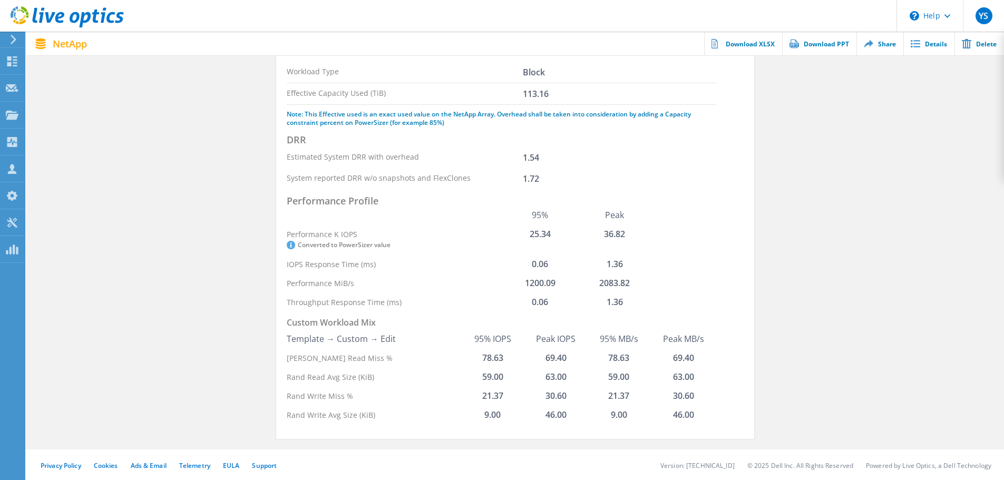
scroll to position [108, 0]
drag, startPoint x: 528, startPoint y: 281, endPoint x: 567, endPoint y: 286, distance: 39.3
click at [567, 286] on td "1200.09" at bounding box center [540, 282] width 74 height 19
click at [615, 232] on td "36.82" at bounding box center [615, 239] width 74 height 30
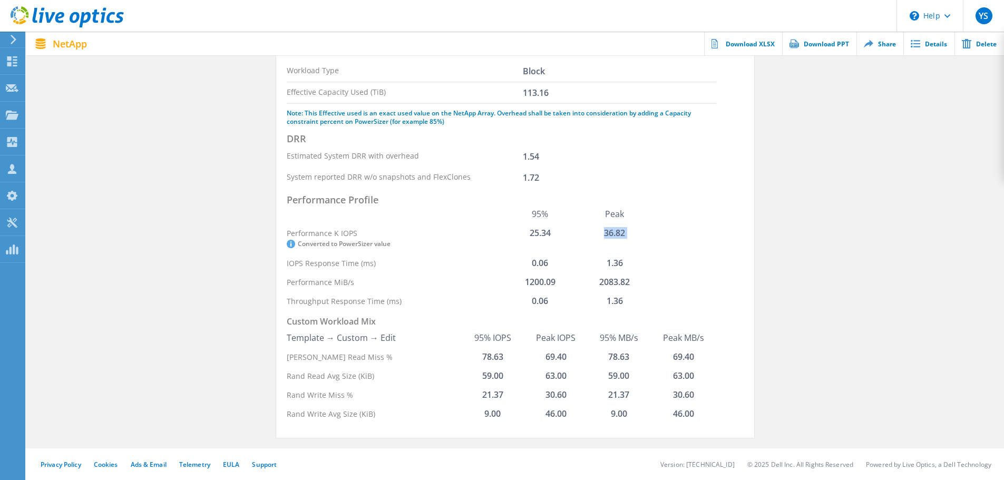
click at [615, 232] on td "36.82" at bounding box center [615, 239] width 74 height 30
click at [534, 281] on td "1200.09" at bounding box center [540, 282] width 74 height 19
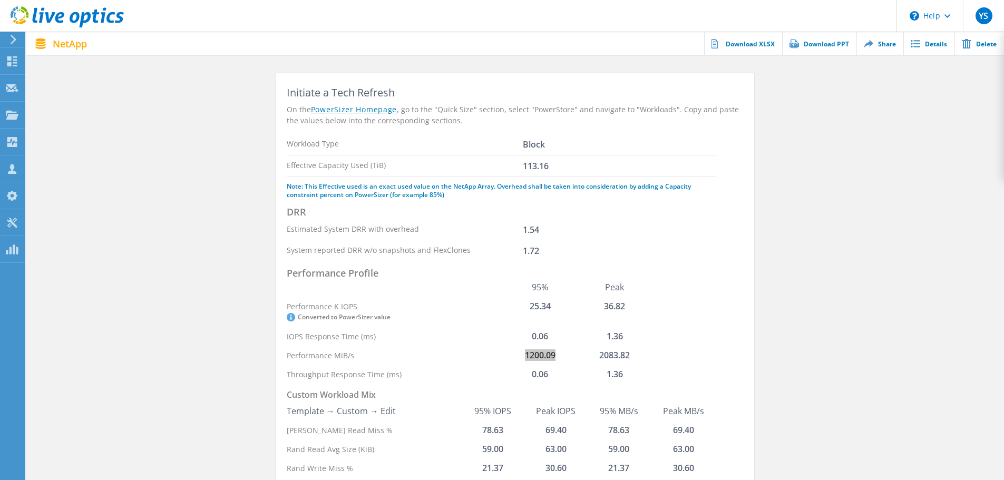
scroll to position [0, 0]
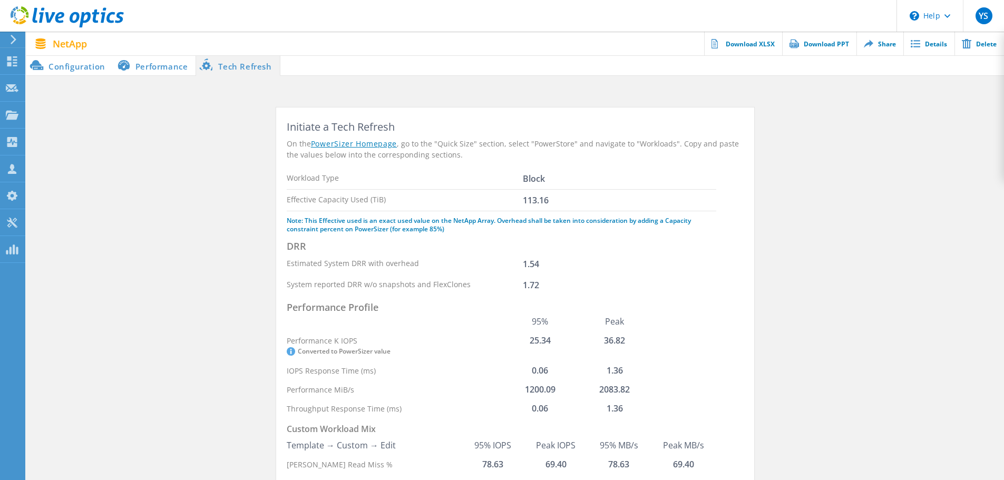
click at [540, 183] on div "Block" at bounding box center [534, 179] width 22 height 8
click at [159, 71] on li "Performance" at bounding box center [154, 65] width 83 height 21
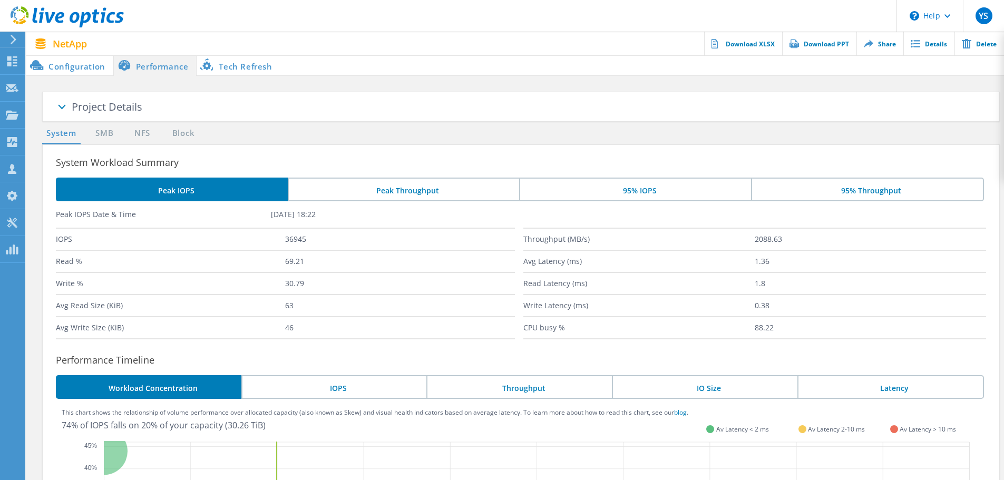
click at [84, 69] on li "Configuration" at bounding box center [69, 65] width 87 height 21
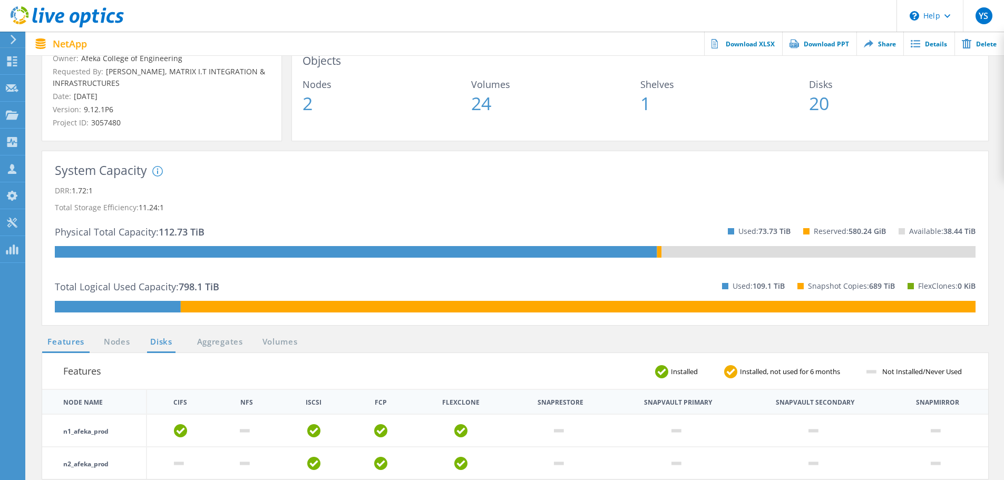
scroll to position [105, 0]
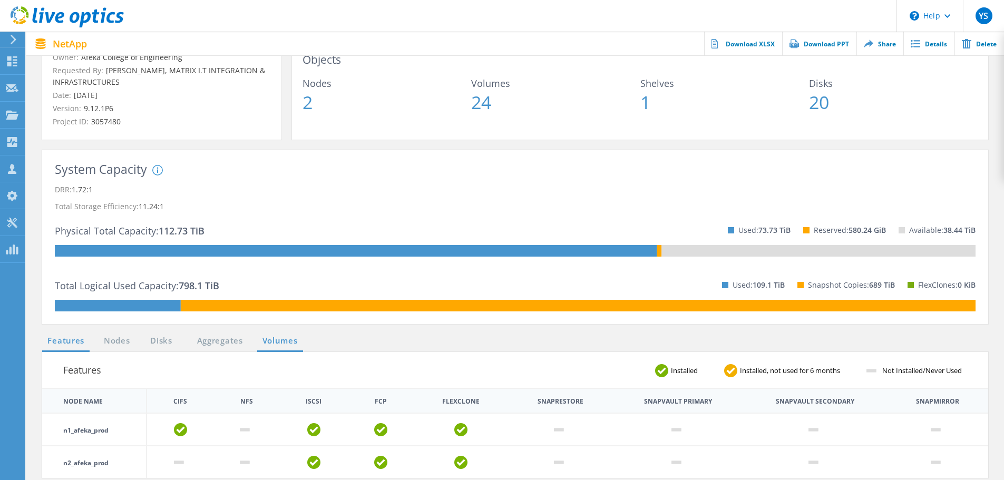
click at [287, 344] on link "Volumes" at bounding box center [280, 341] width 46 height 13
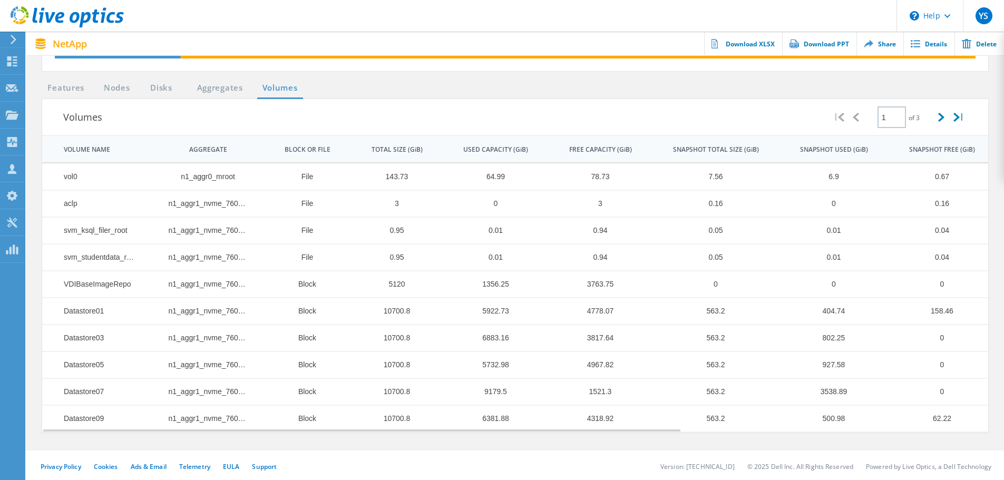
scroll to position [361, 0]
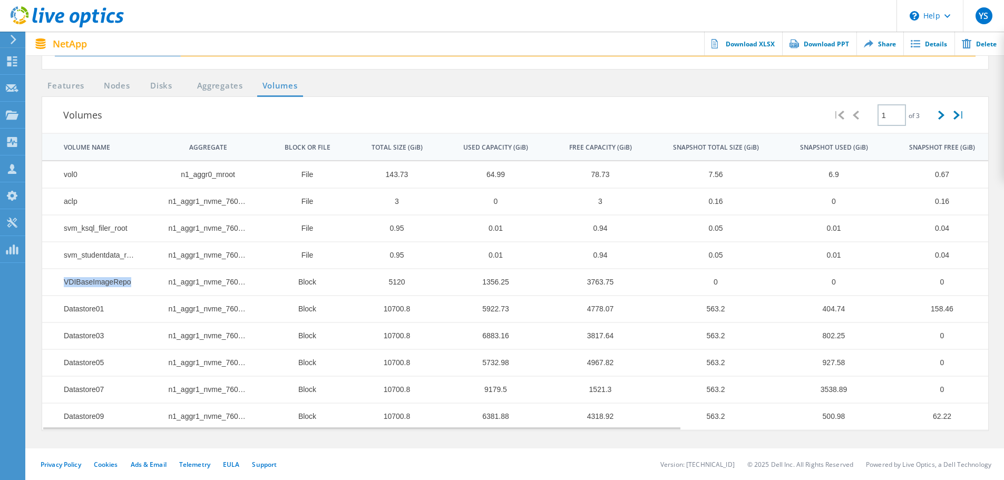
drag, startPoint x: 63, startPoint y: 280, endPoint x: 128, endPoint y: 288, distance: 64.8
click at [128, 288] on td "VDIBaseImageRepo" at bounding box center [94, 282] width 104 height 27
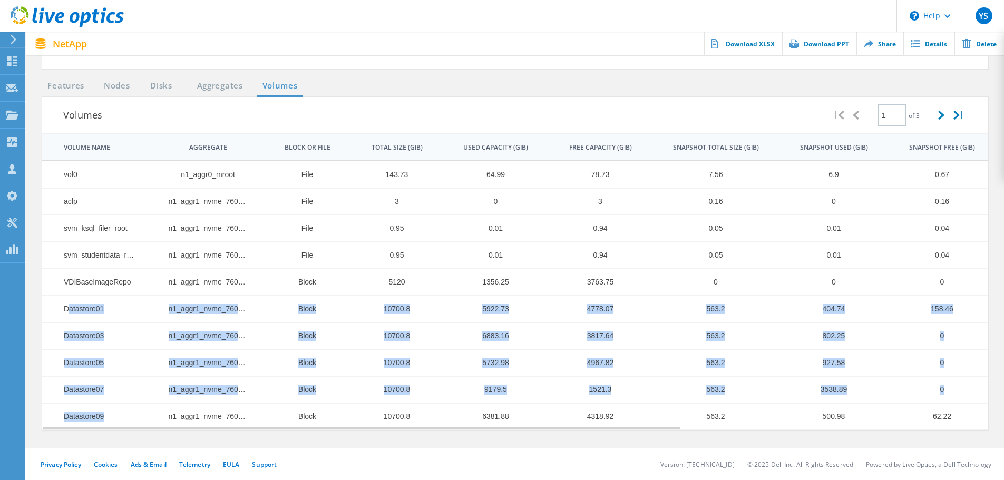
drag, startPoint x: 66, startPoint y: 306, endPoint x: 113, endPoint y: 426, distance: 127.9
click at [113, 426] on tbody "vol0 n1_aggr0_mroot File 143.73 64.99 78.73 7.56 6.9 0.67 0 0% 0 0% aclp n1_agg…" at bounding box center [742, 295] width 1400 height 269
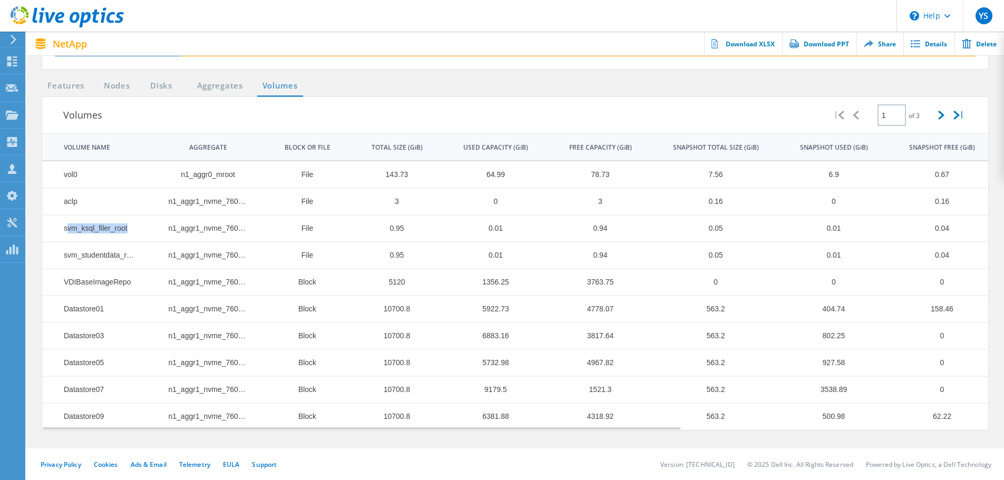
drag, startPoint x: 67, startPoint y: 228, endPoint x: 130, endPoint y: 239, distance: 63.6
click at [130, 239] on td "svm_ksql_filer_root" at bounding box center [94, 228] width 104 height 27
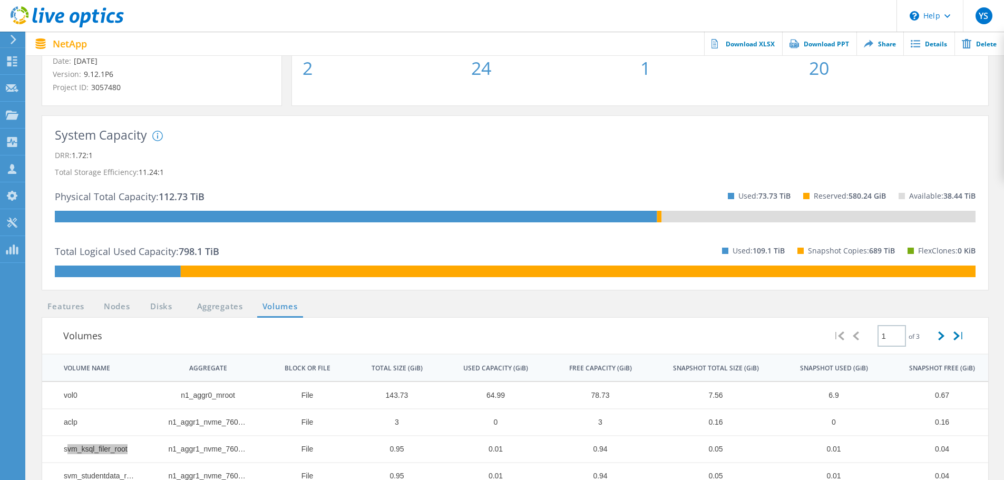
scroll to position [0, 0]
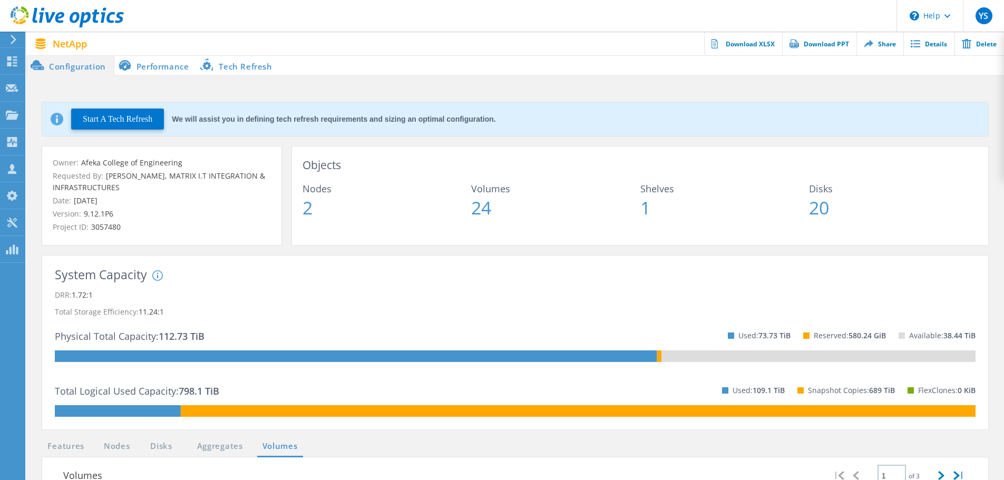
click at [246, 70] on li "Tech Refresh" at bounding box center [238, 65] width 83 height 21
